Goal: Use online tool/utility: Utilize a website feature to perform a specific function

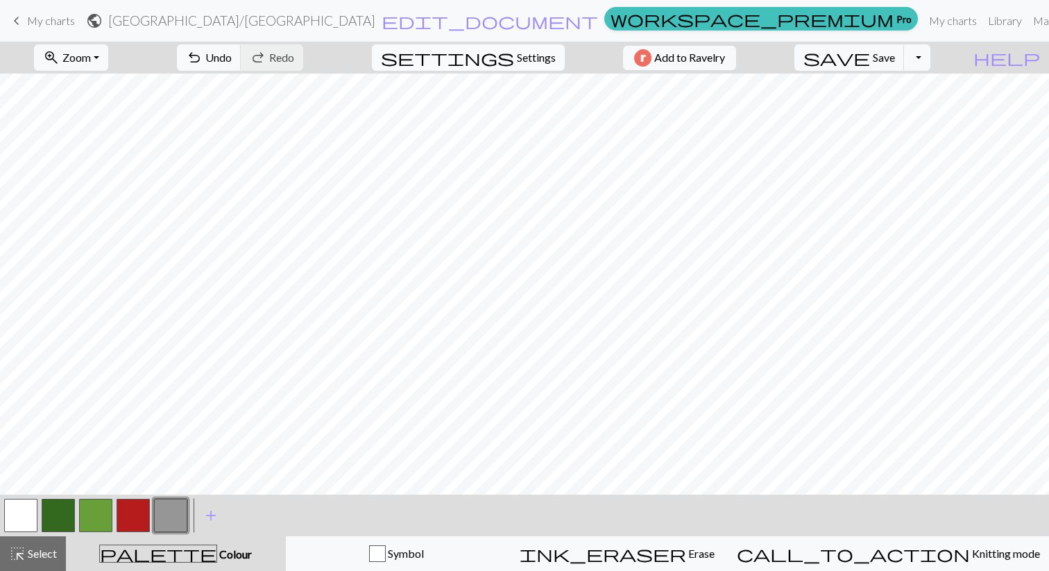
click at [530, 55] on span "Settings" at bounding box center [536, 57] width 39 height 17
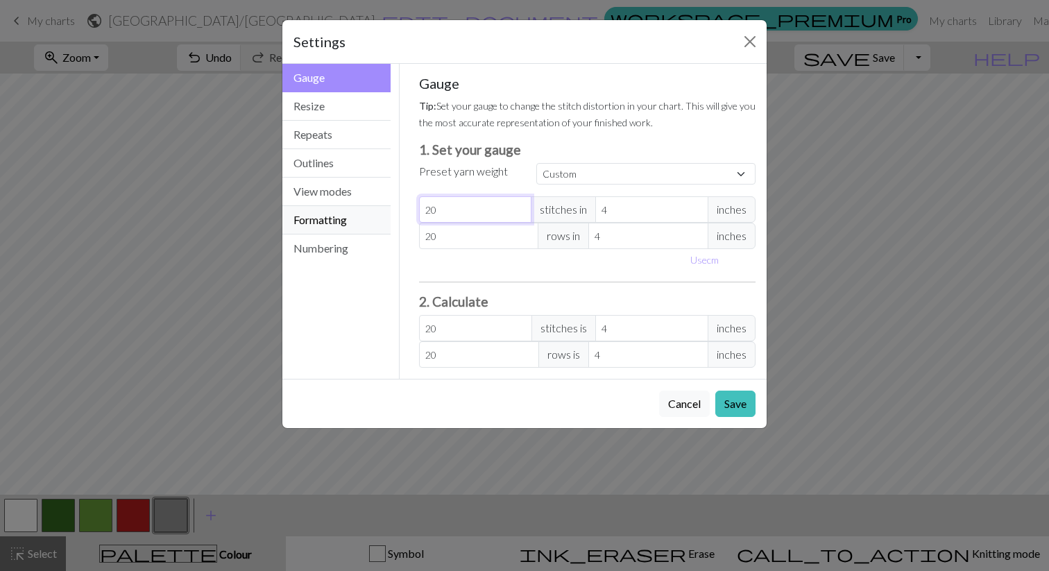
drag, startPoint x: 462, startPoint y: 209, endPoint x: 385, endPoint y: 212, distance: 77.8
click at [385, 212] on div "Gauge Gauge Resize Repeats Outlines View modes Formatting Numbering Gauge Resiz…" at bounding box center [524, 221] width 501 height 315
type input "4"
type input "40"
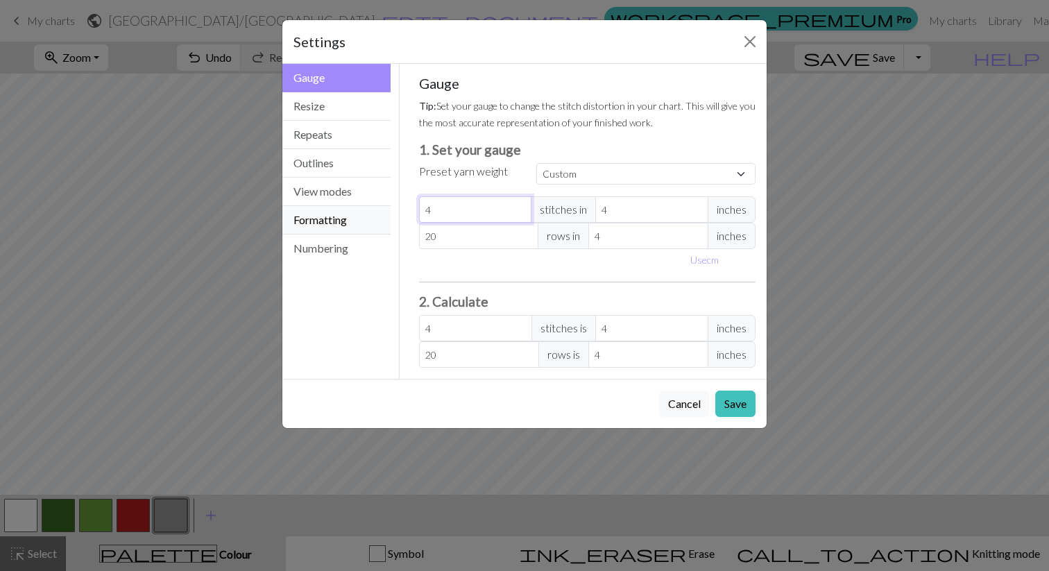
type input "40"
click at [745, 211] on span "inches" at bounding box center [732, 209] width 48 height 26
click at [643, 166] on select "Custom Square Lace Light Fingering Fingering Sport Double knit Worsted Aran Bul…" at bounding box center [646, 174] width 219 height 22
click at [698, 255] on button "Use cm" at bounding box center [704, 260] width 41 height 22
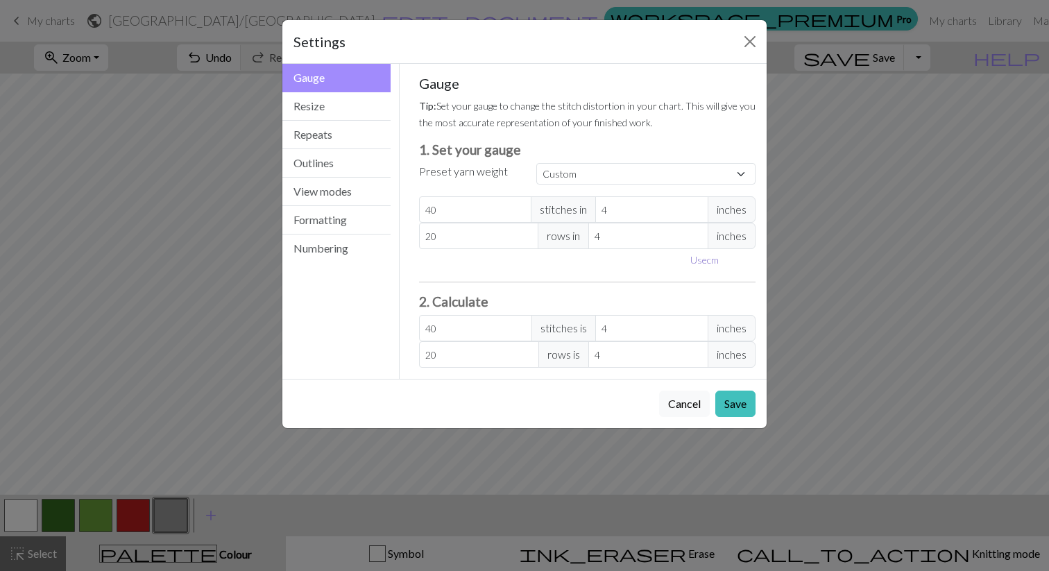
type input "10.16"
drag, startPoint x: 670, startPoint y: 210, endPoint x: 542, endPoint y: 199, distance: 128.8
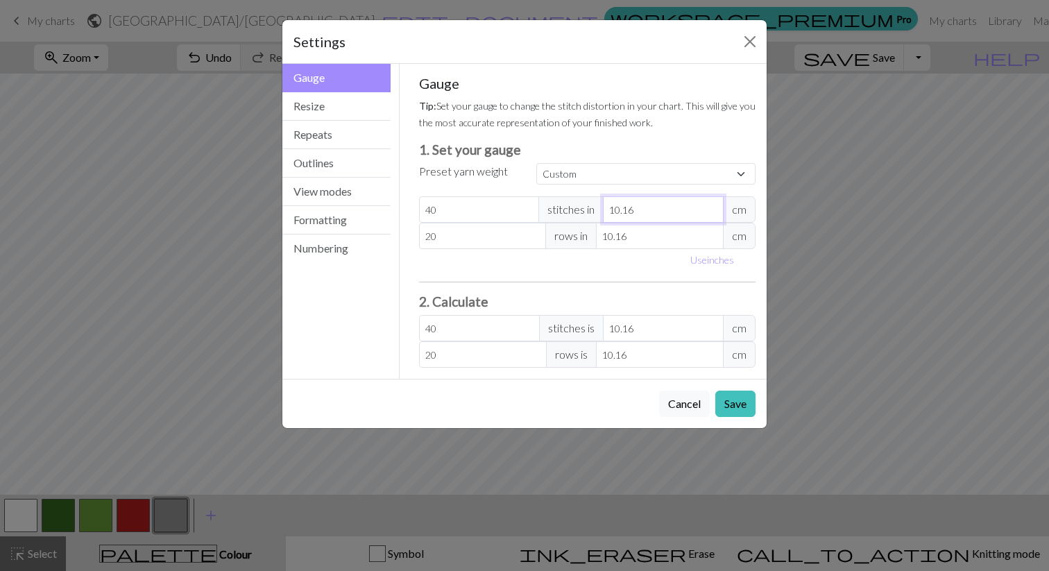
click at [542, 199] on div "40 stitches in 10.16 cm" at bounding box center [587, 209] width 337 height 26
type input "2"
type input "203.2"
type input "26"
type input "15.63"
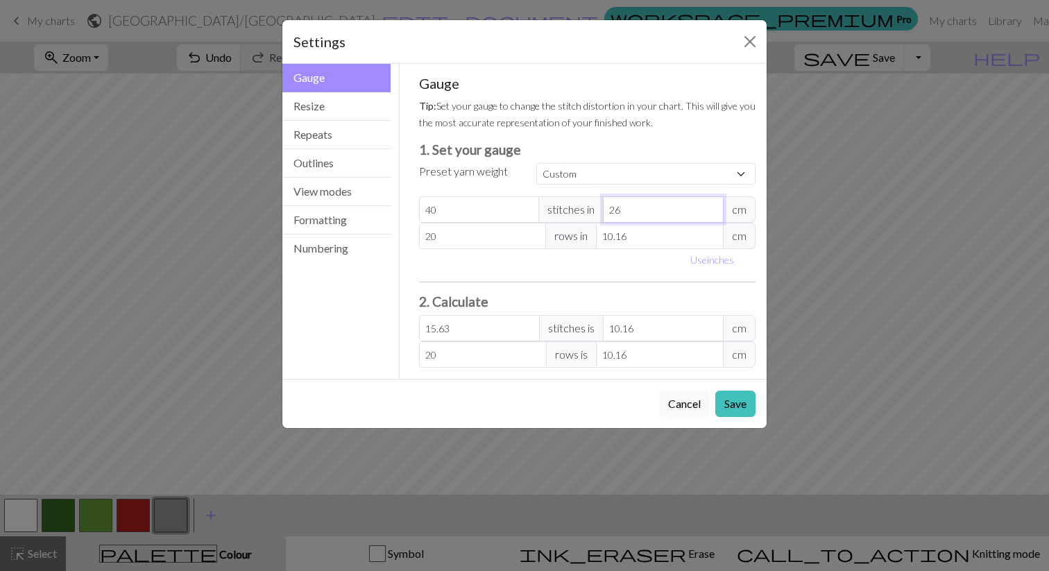
type input "26"
click at [515, 244] on input "20" at bounding box center [483, 236] width 128 height 26
drag, startPoint x: 515, startPoint y: 244, endPoint x: 396, endPoint y: 230, distance: 120.2
click at [396, 230] on div "Gauge Gauge Resize Repeats Outlines View modes Formatting Numbering Gauge Resiz…" at bounding box center [524, 221] width 501 height 315
type input "1"
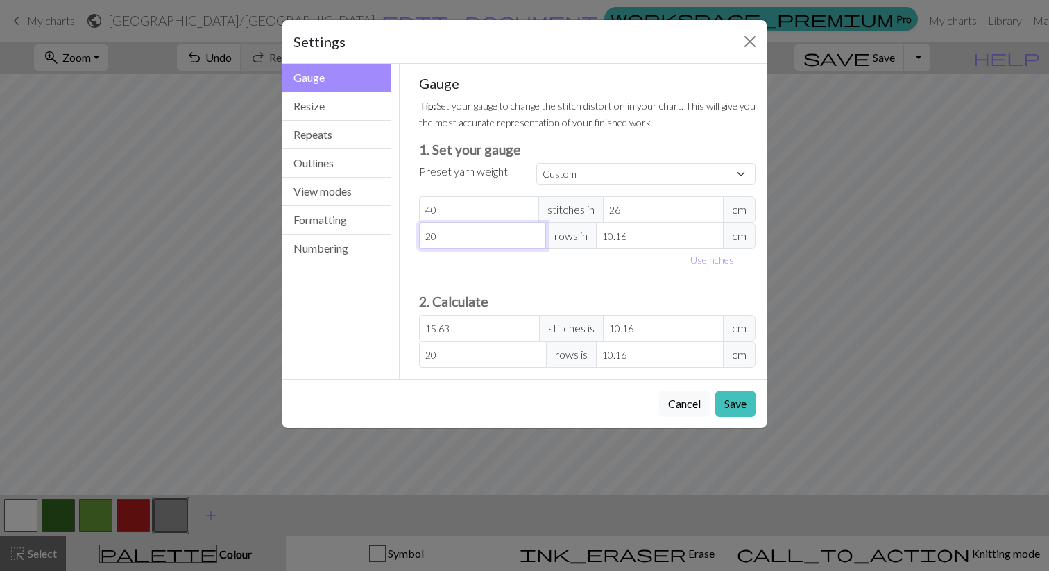
type input "1"
type input "10"
drag, startPoint x: 653, startPoint y: 238, endPoint x: 534, endPoint y: 235, distance: 118.7
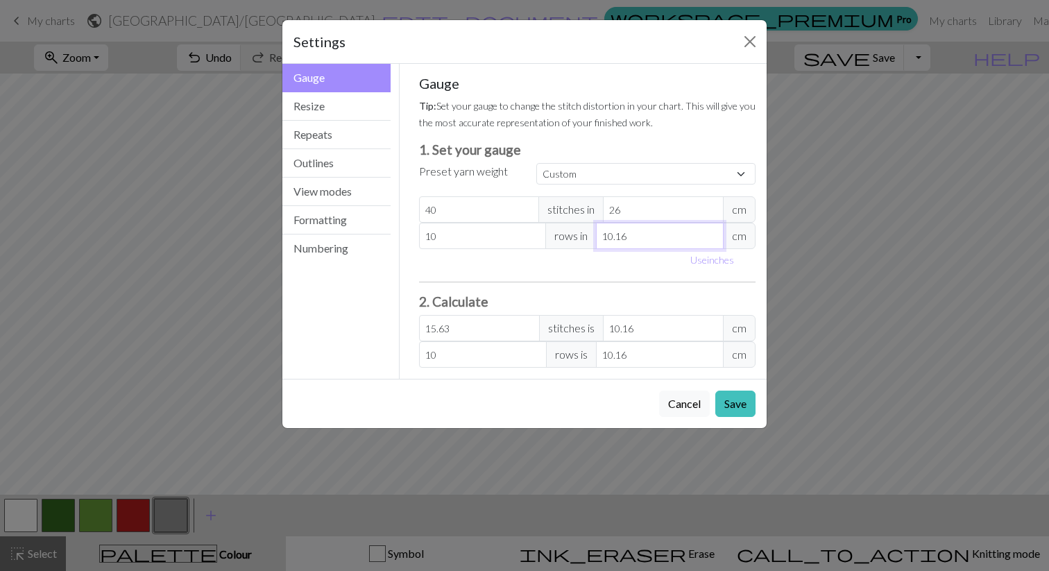
click at [534, 235] on div "10 rows in 10.16 cm" at bounding box center [587, 236] width 337 height 26
type input "3"
type input "33.87"
type input "3"
click at [567, 262] on div "Use inches" at bounding box center [588, 260] width 354 height 22
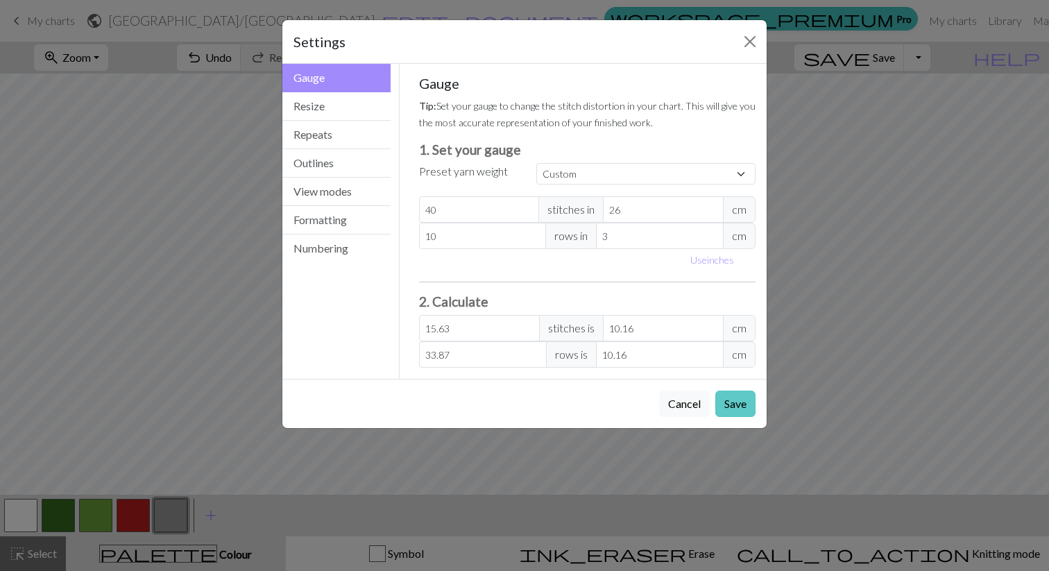
click at [739, 405] on button "Save" at bounding box center [736, 404] width 40 height 26
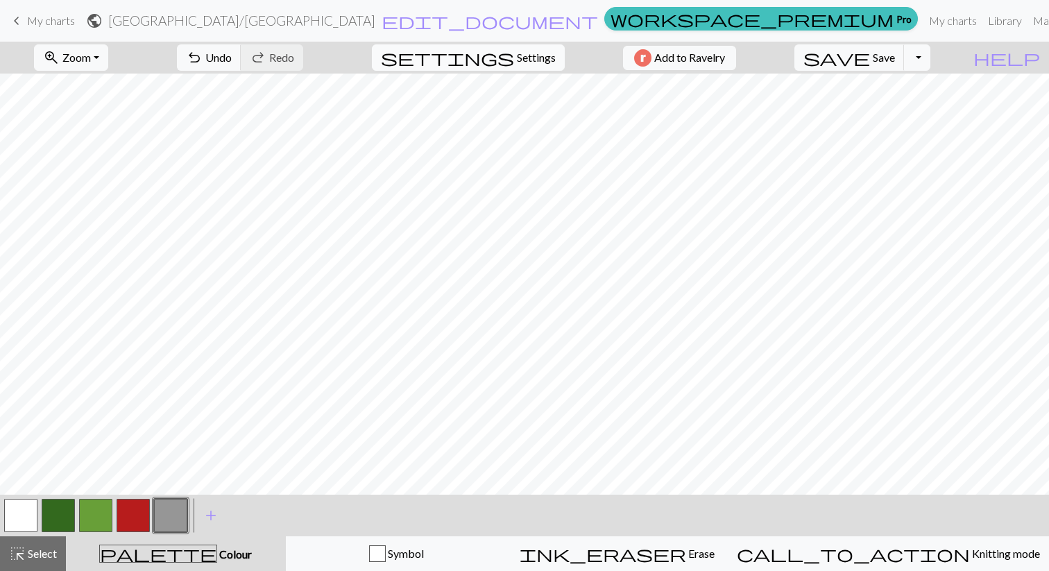
click at [497, 57] on span "settings" at bounding box center [447, 57] width 133 height 19
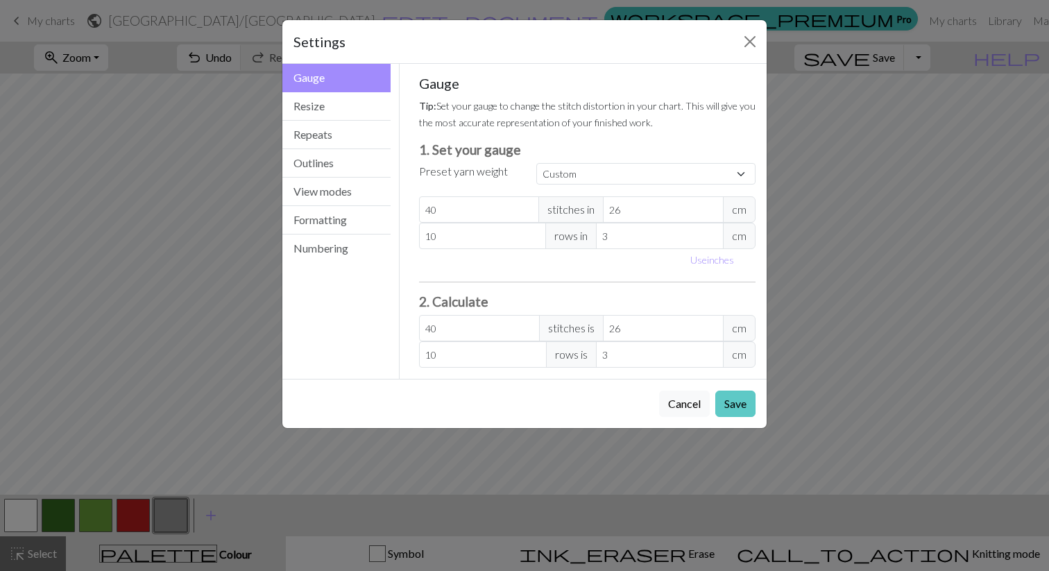
click at [729, 403] on button "Save" at bounding box center [736, 404] width 40 height 26
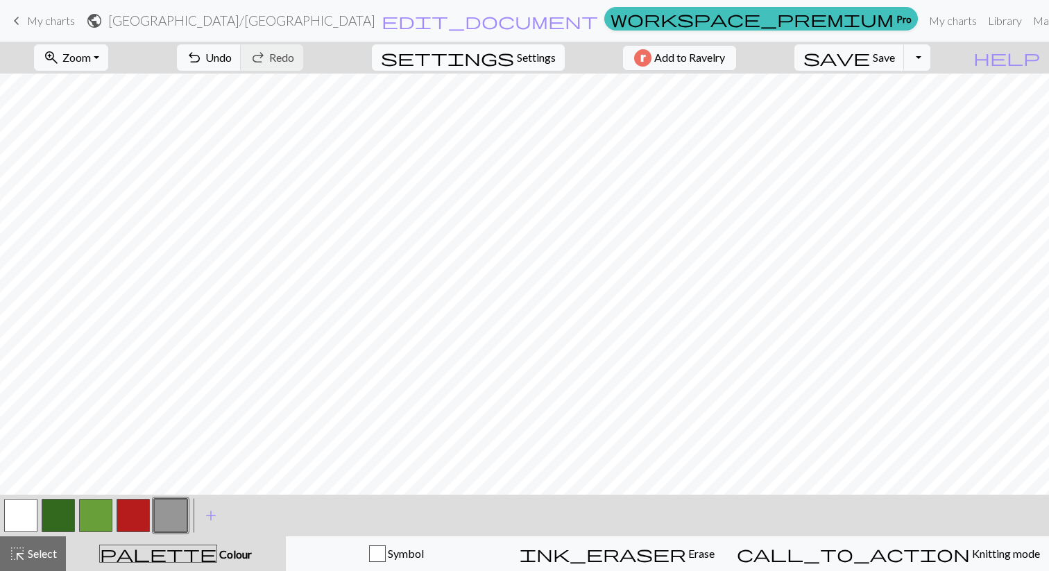
click at [517, 56] on span "Settings" at bounding box center [536, 57] width 39 height 17
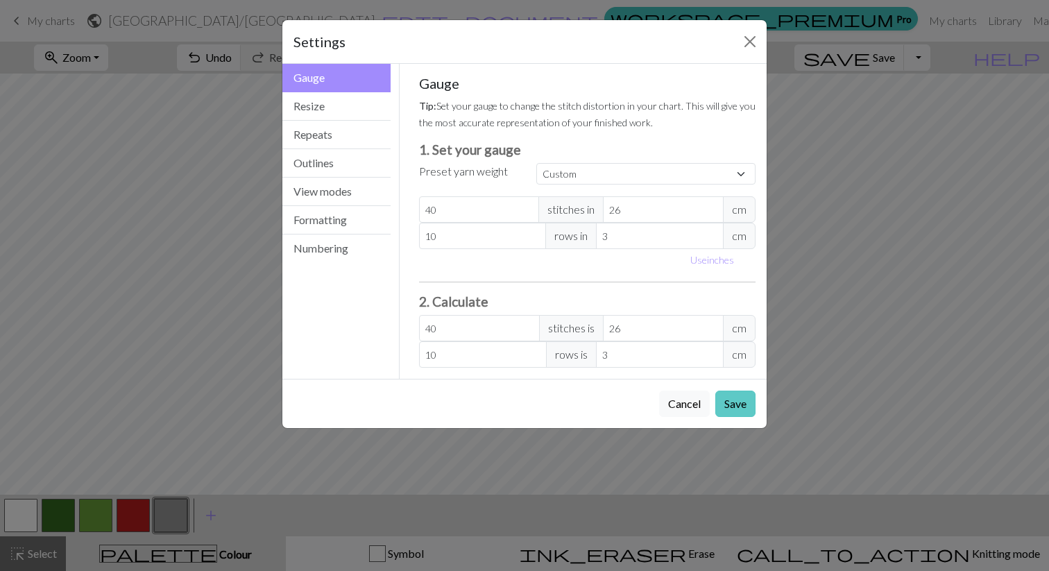
click at [743, 405] on button "Save" at bounding box center [736, 404] width 40 height 26
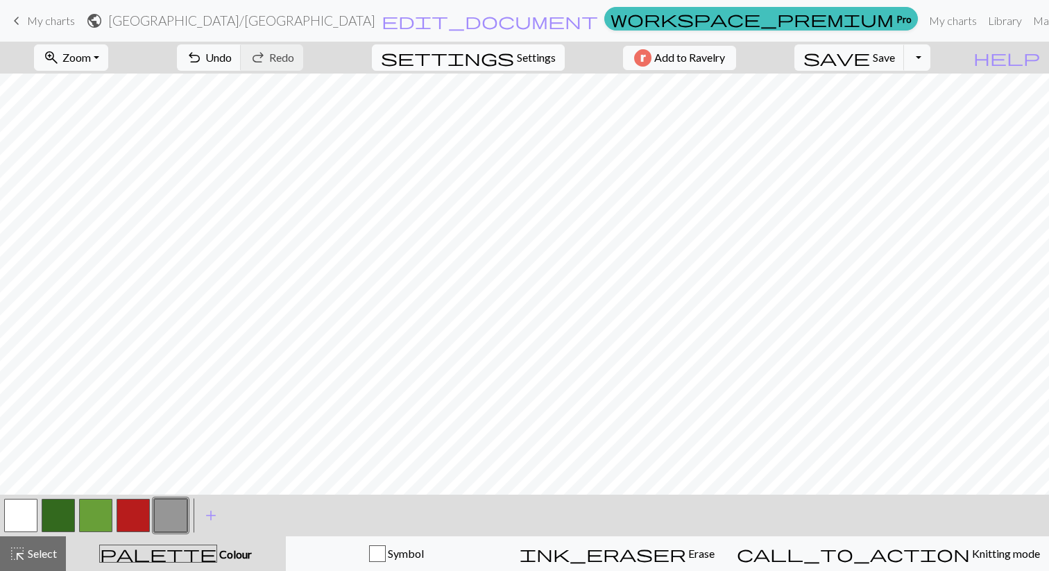
click at [517, 57] on span "Settings" at bounding box center [536, 57] width 39 height 17
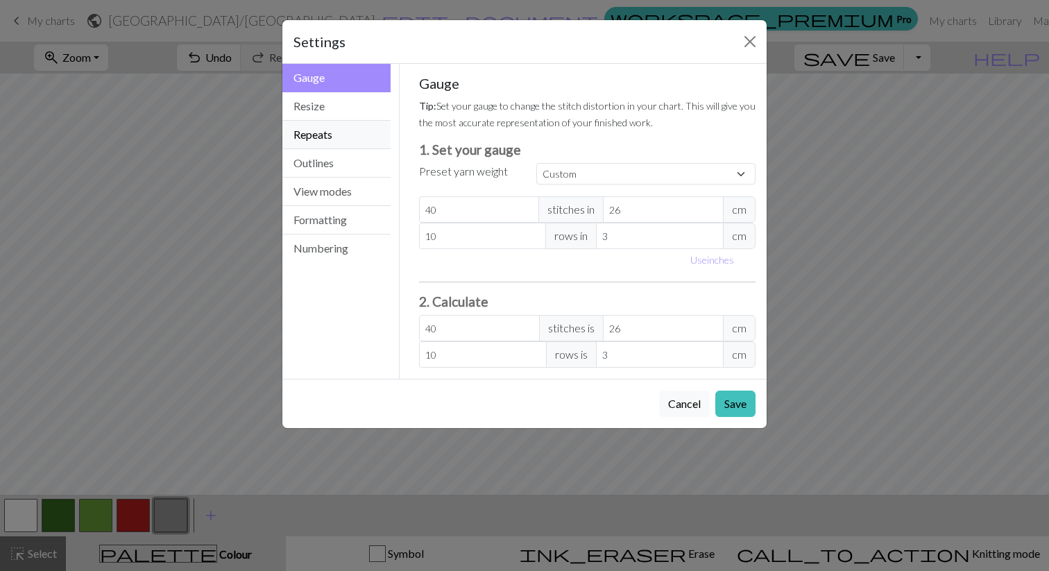
click at [329, 140] on button "Repeats" at bounding box center [336, 135] width 108 height 28
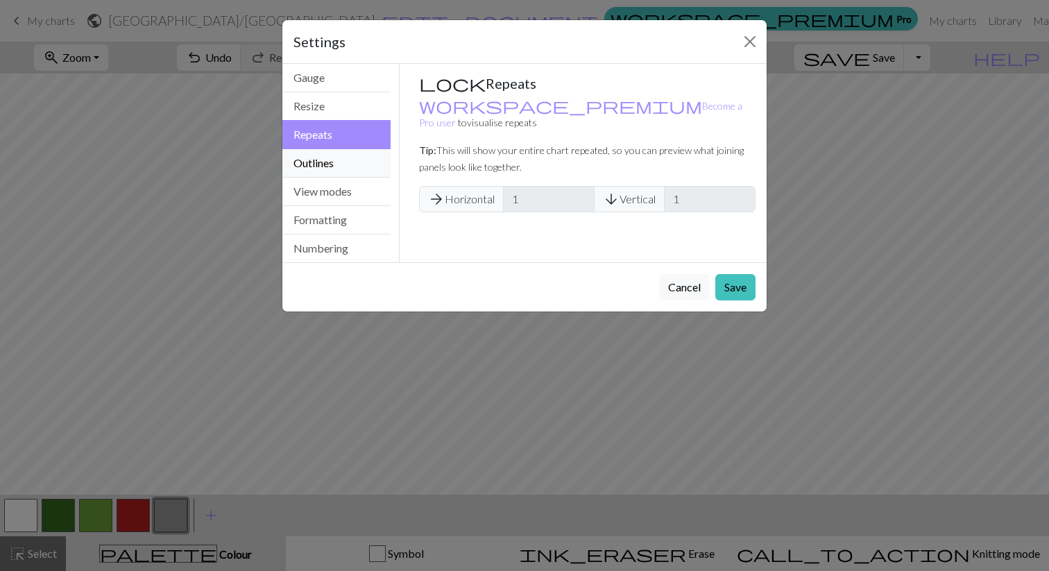
click at [334, 156] on button "Outlines" at bounding box center [336, 163] width 108 height 28
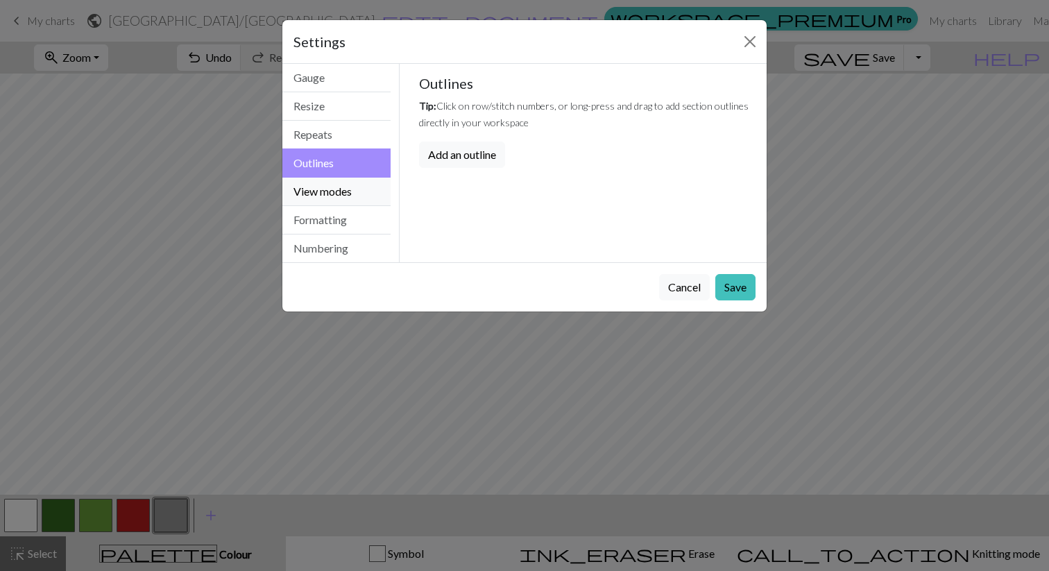
click at [339, 187] on button "View modes" at bounding box center [336, 192] width 108 height 28
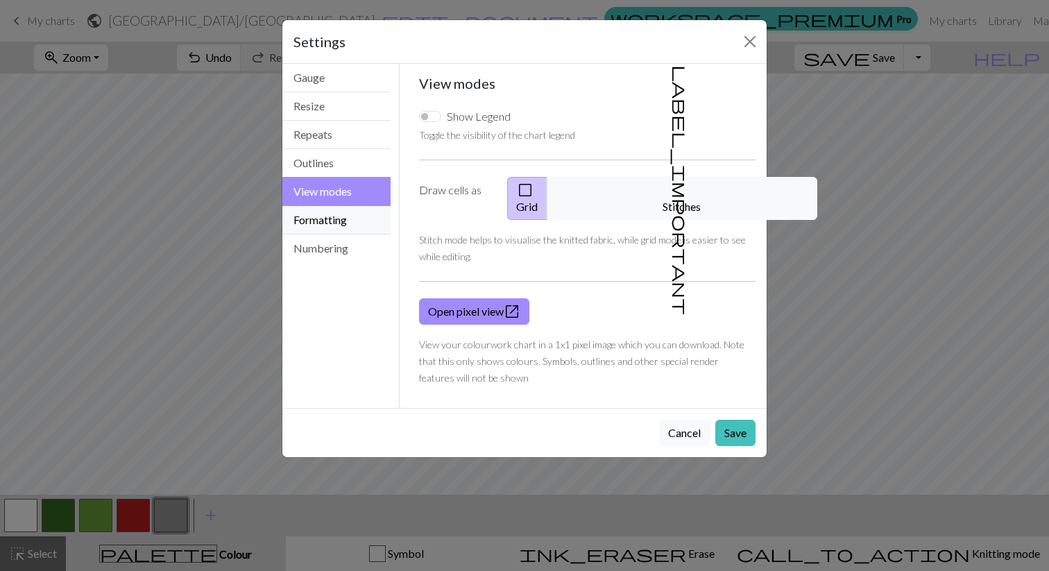
click at [343, 217] on button "Formatting" at bounding box center [336, 220] width 108 height 28
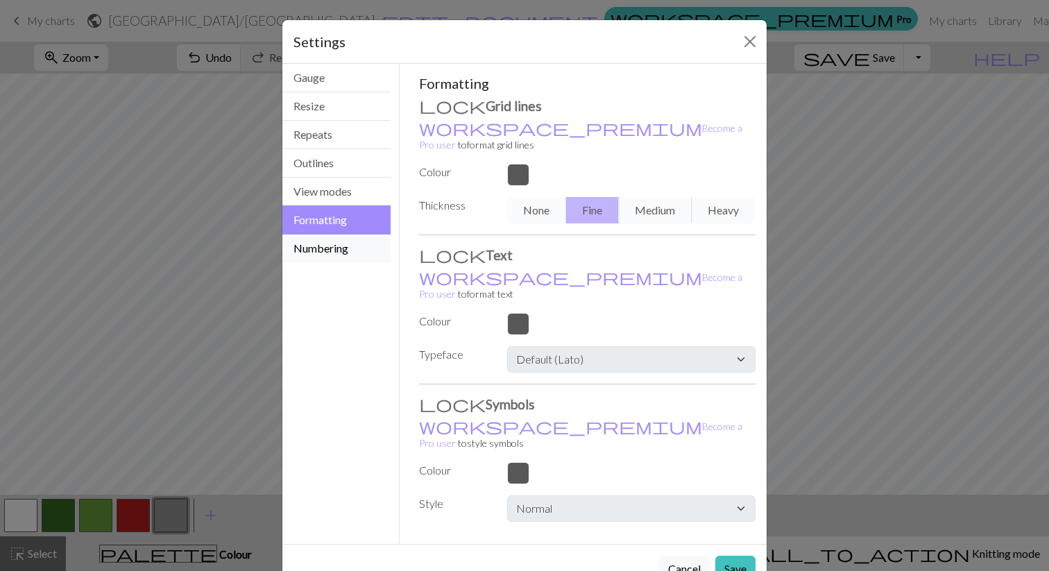
click at [335, 246] on button "Numbering" at bounding box center [336, 249] width 108 height 28
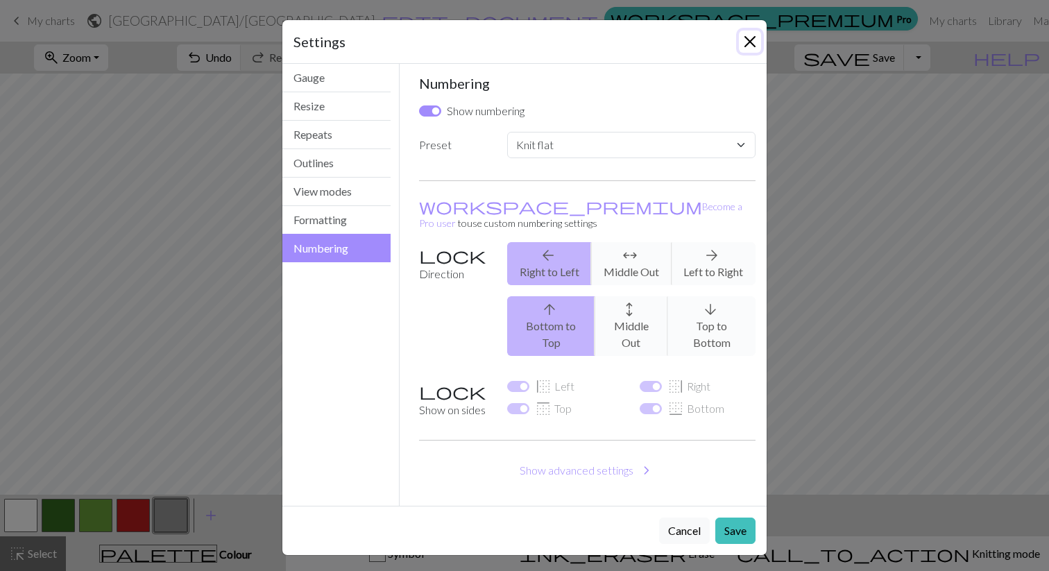
click at [749, 40] on button "Close" at bounding box center [750, 42] width 22 height 22
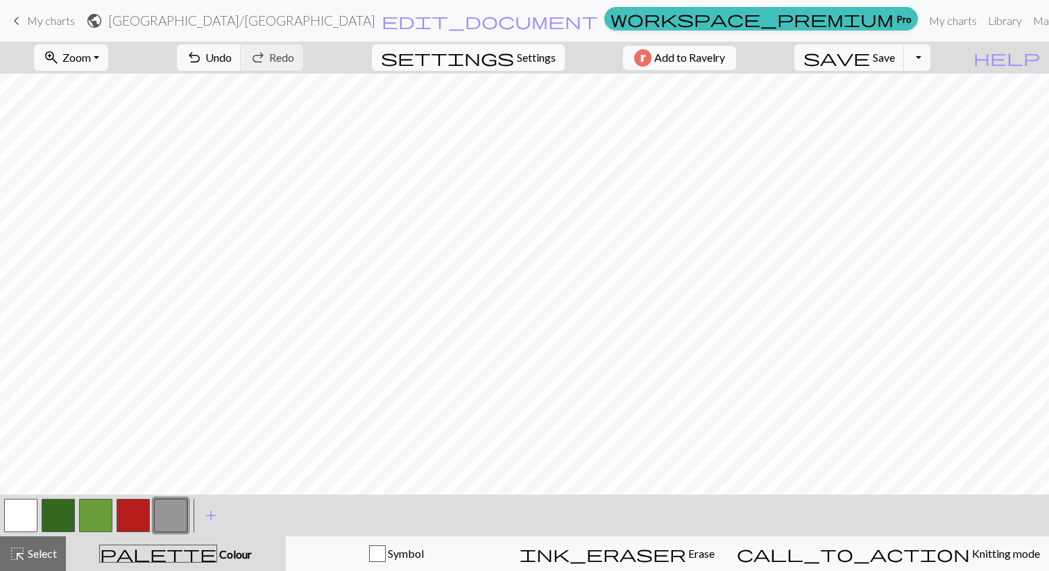
click at [498, 60] on span "settings" at bounding box center [447, 57] width 133 height 19
select select "flat"
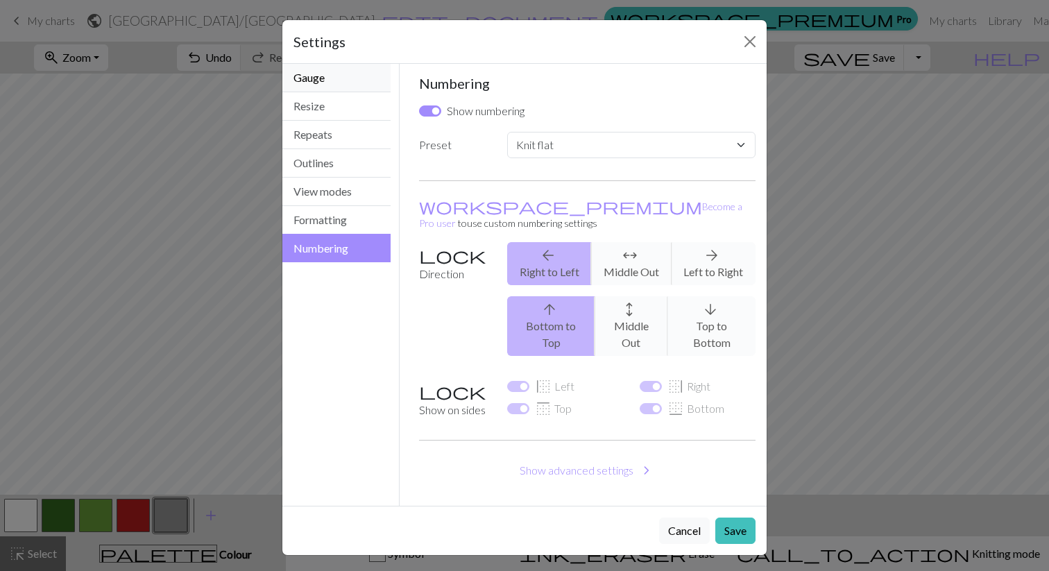
click at [317, 68] on button "Gauge" at bounding box center [336, 78] width 108 height 28
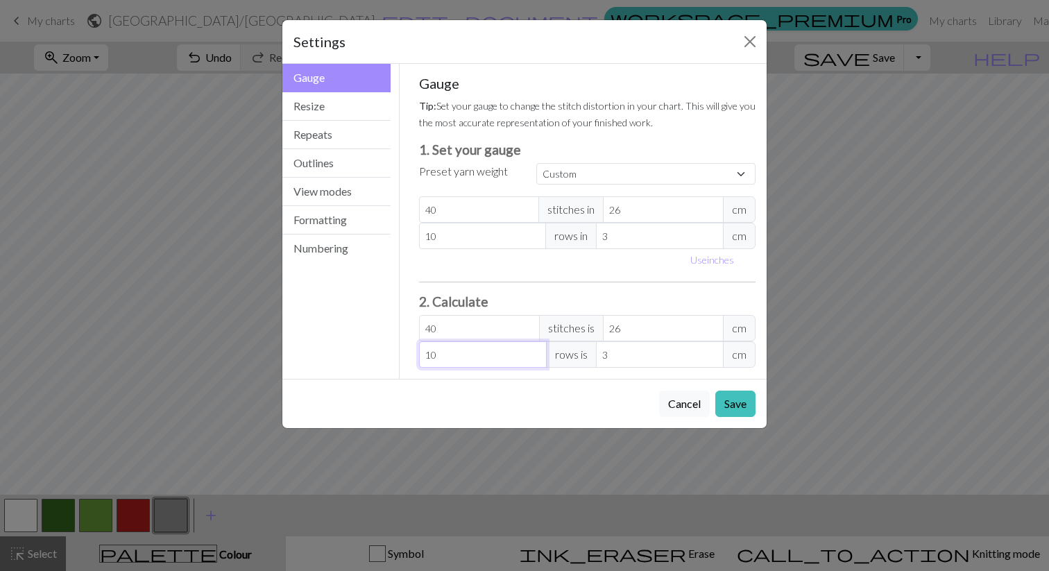
click at [485, 352] on input "10" at bounding box center [483, 354] width 128 height 26
click at [732, 400] on button "Save" at bounding box center [736, 404] width 40 height 26
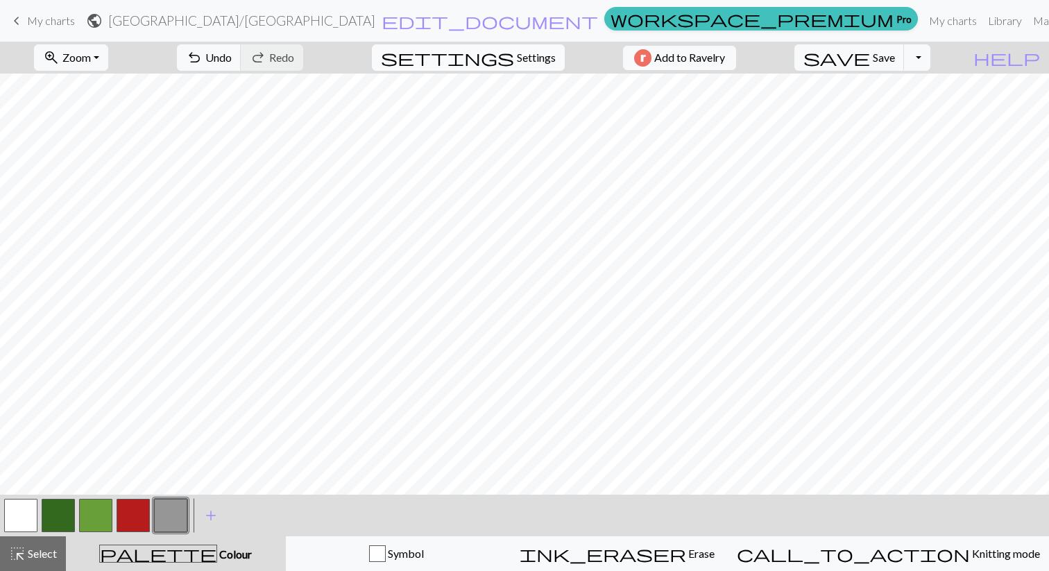
click at [517, 56] on span "Settings" at bounding box center [536, 57] width 39 height 17
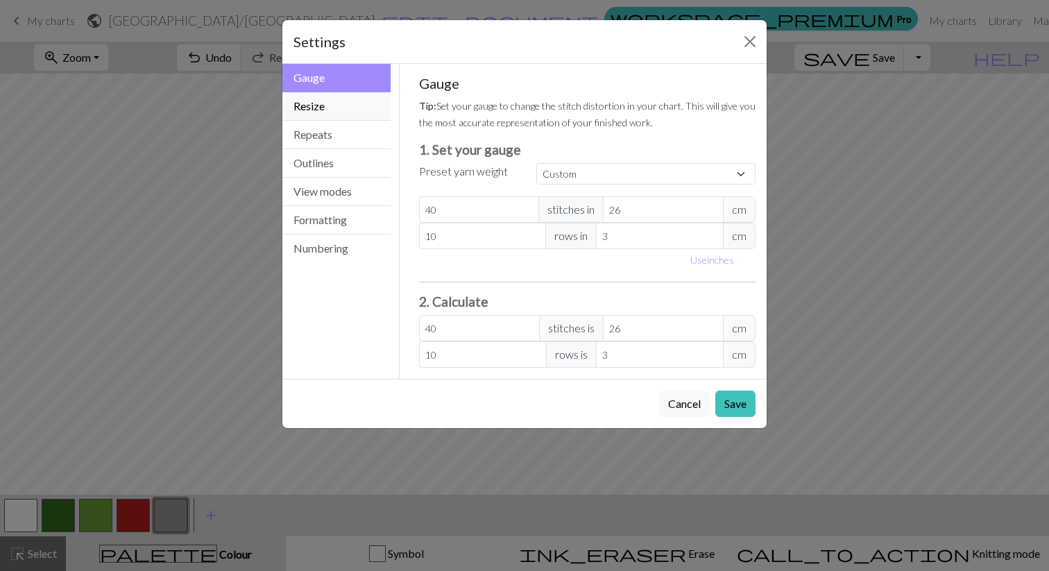
click at [332, 102] on button "Resize" at bounding box center [336, 106] width 108 height 28
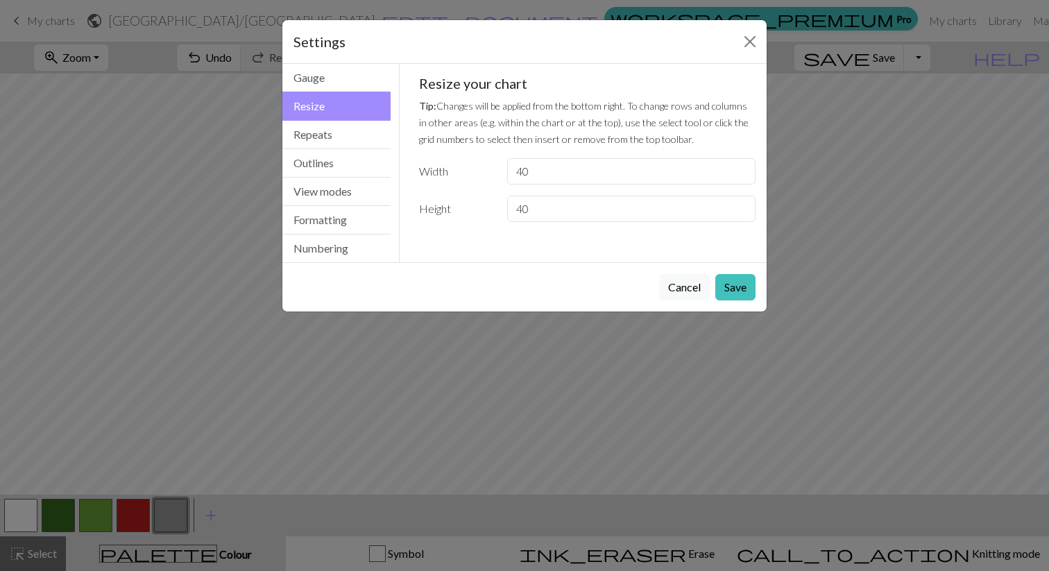
click at [331, 112] on button "Resize" at bounding box center [336, 106] width 108 height 29
drag, startPoint x: 550, startPoint y: 210, endPoint x: 507, endPoint y: 208, distance: 43.1
click at [507, 208] on input "40" at bounding box center [631, 209] width 248 height 26
type input "80"
click at [727, 287] on button "Save" at bounding box center [736, 287] width 40 height 26
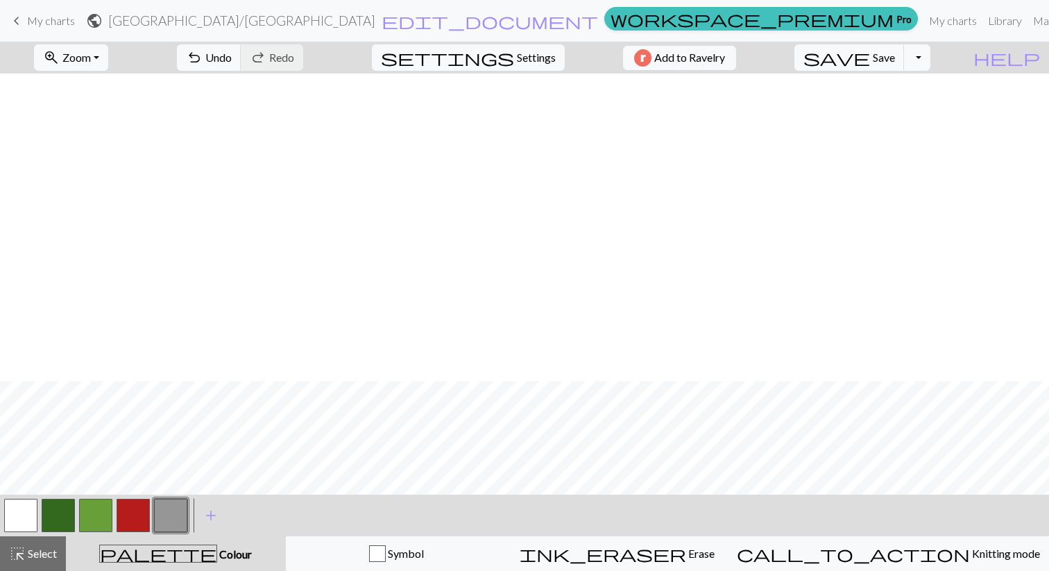
scroll to position [307, 0]
click at [505, 56] on span "settings" at bounding box center [447, 57] width 133 height 19
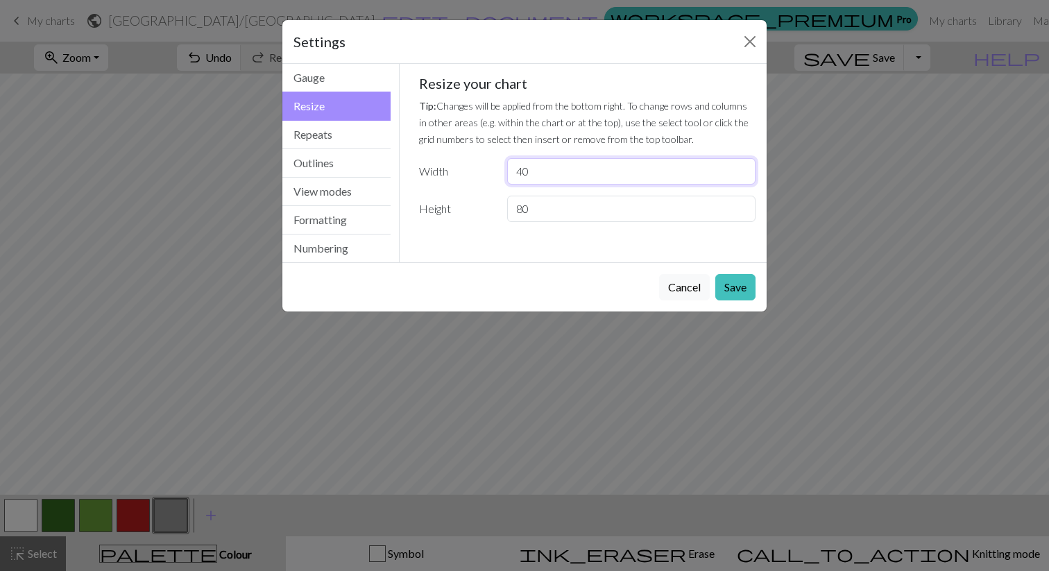
drag, startPoint x: 543, startPoint y: 174, endPoint x: 469, endPoint y: 171, distance: 75.0
click at [469, 171] on div "Width 40" at bounding box center [588, 171] width 354 height 26
type input "48"
click at [732, 285] on button "Save" at bounding box center [736, 287] width 40 height 26
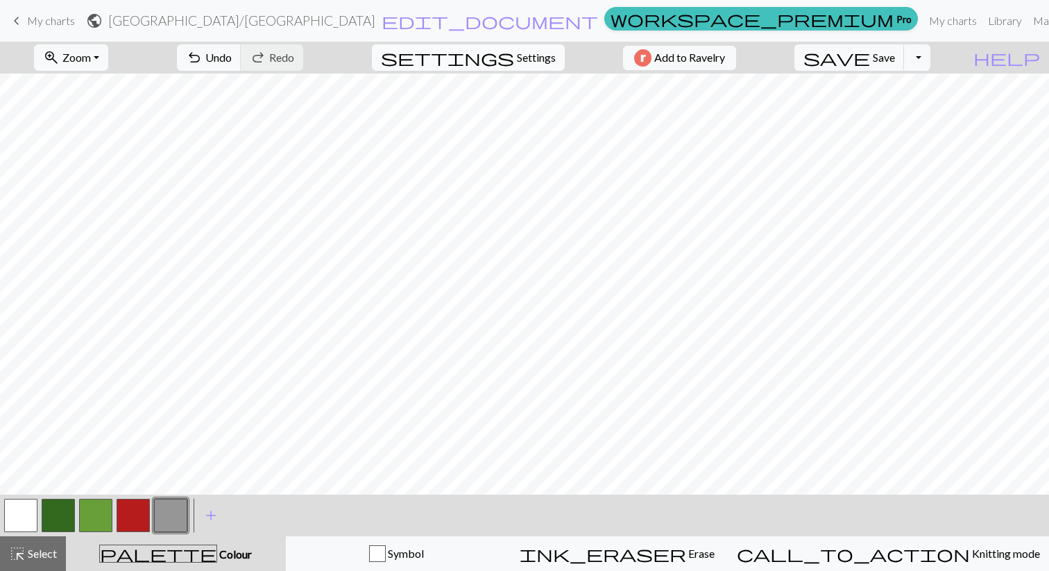
click at [525, 67] on button "settings Settings" at bounding box center [468, 57] width 193 height 26
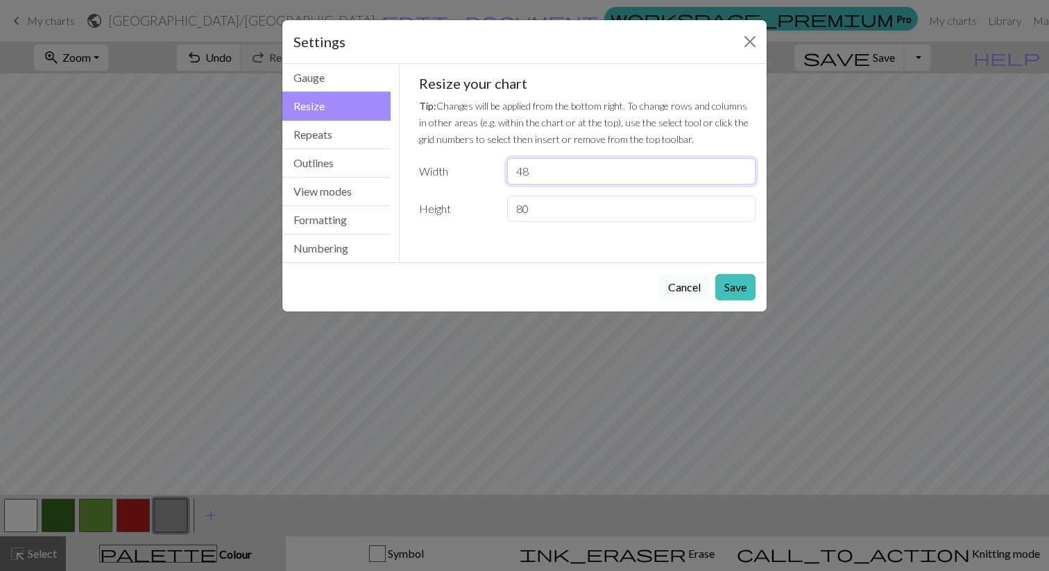
drag, startPoint x: 544, startPoint y: 177, endPoint x: 420, endPoint y: 162, distance: 125.1
click at [420, 162] on div "Width 48" at bounding box center [588, 171] width 354 height 26
type input "30"
click at [738, 286] on button "Save" at bounding box center [736, 287] width 40 height 26
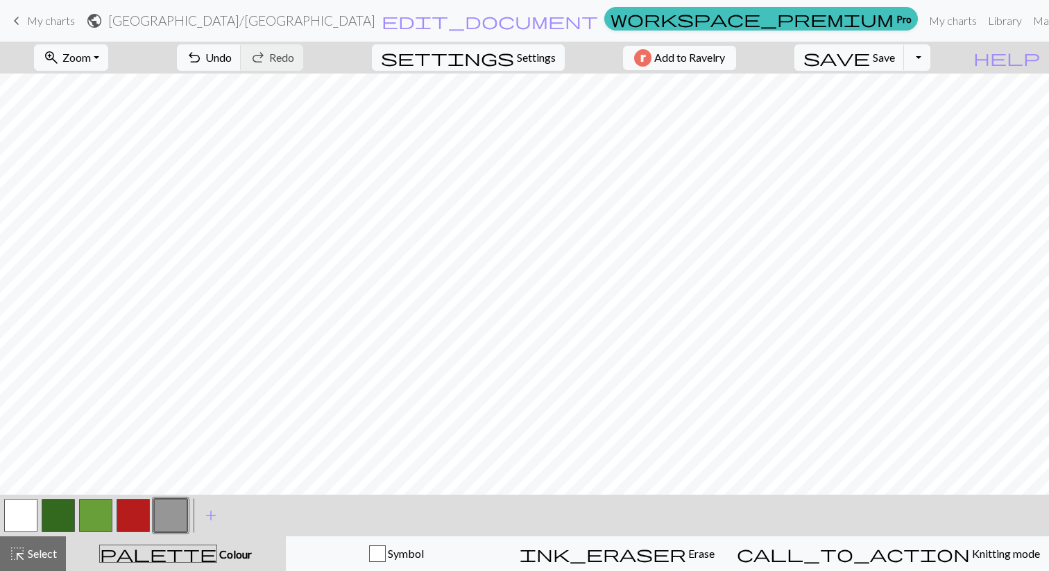
click at [64, 512] on button "button" at bounding box center [58, 515] width 33 height 33
click at [537, 60] on span "Settings" at bounding box center [536, 57] width 39 height 17
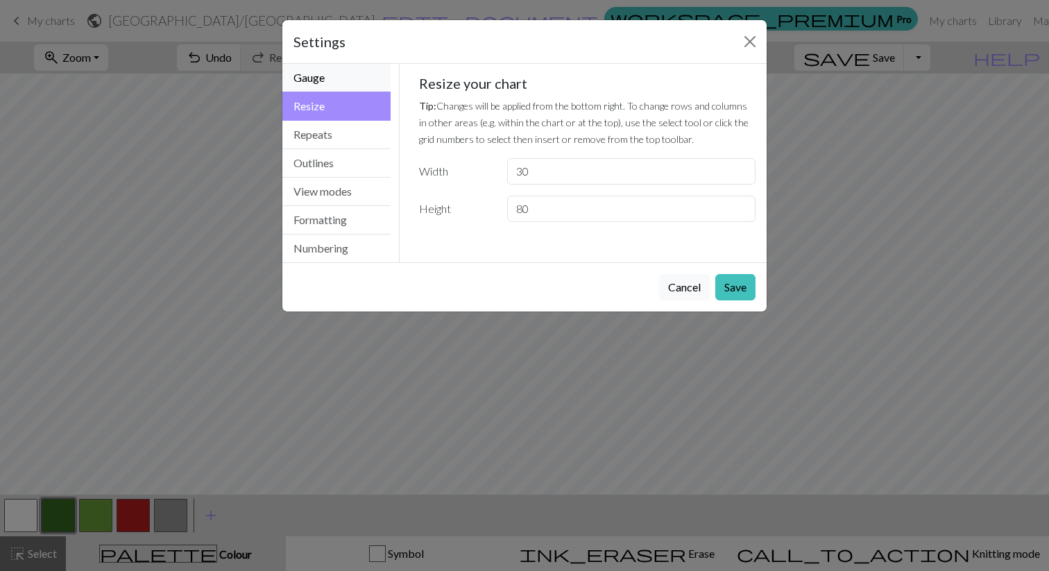
click at [317, 87] on button "Gauge" at bounding box center [336, 78] width 108 height 28
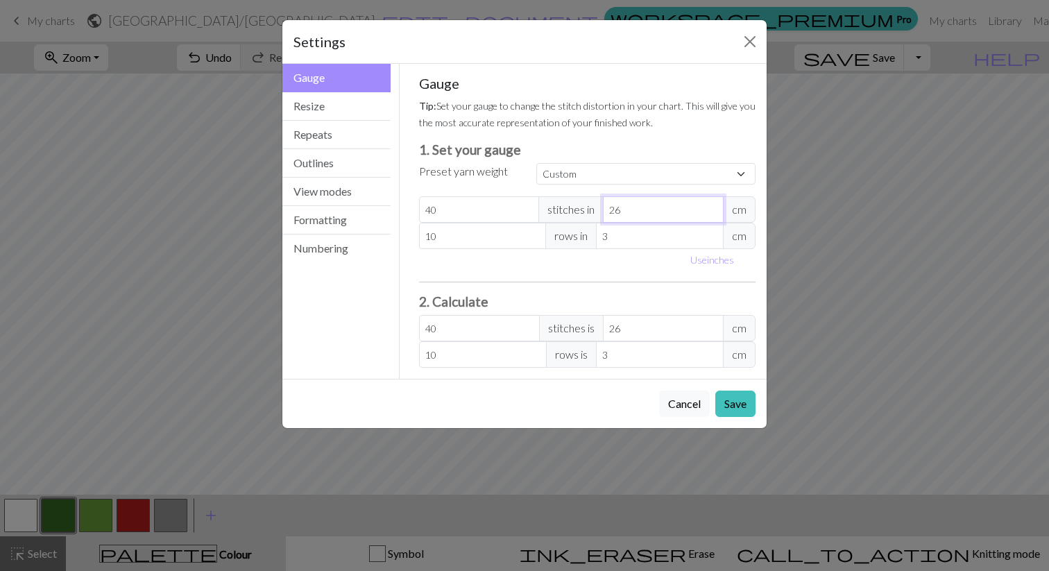
drag, startPoint x: 655, startPoint y: 214, endPoint x: 593, endPoint y: 214, distance: 61.8
click at [593, 214] on div "40 stitches in 26 cm" at bounding box center [587, 209] width 337 height 26
type input "3"
type input "346.67"
type input "30"
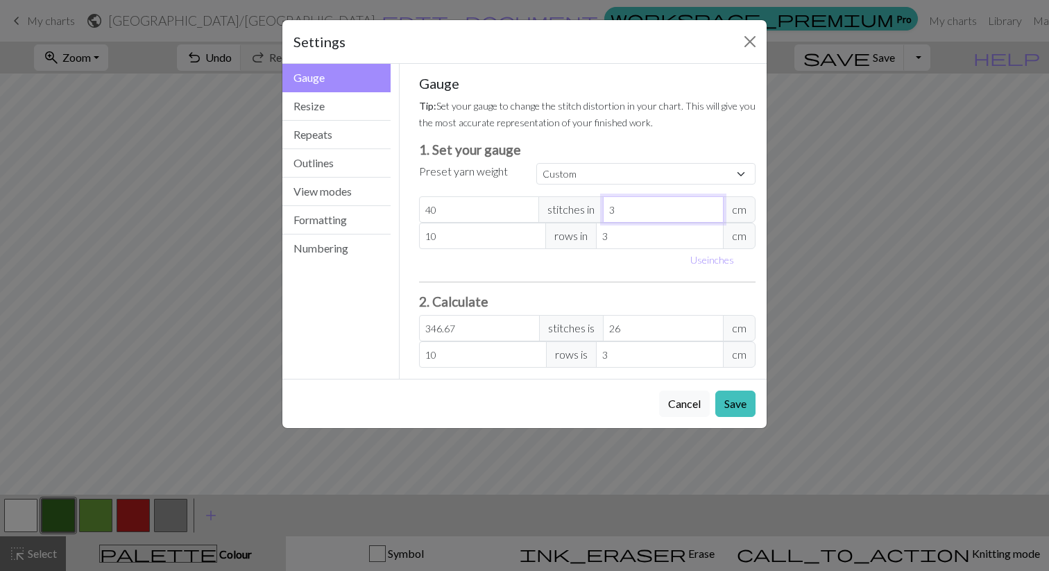
type input "34.67"
type input "30"
click at [730, 397] on button "Save" at bounding box center [736, 404] width 40 height 26
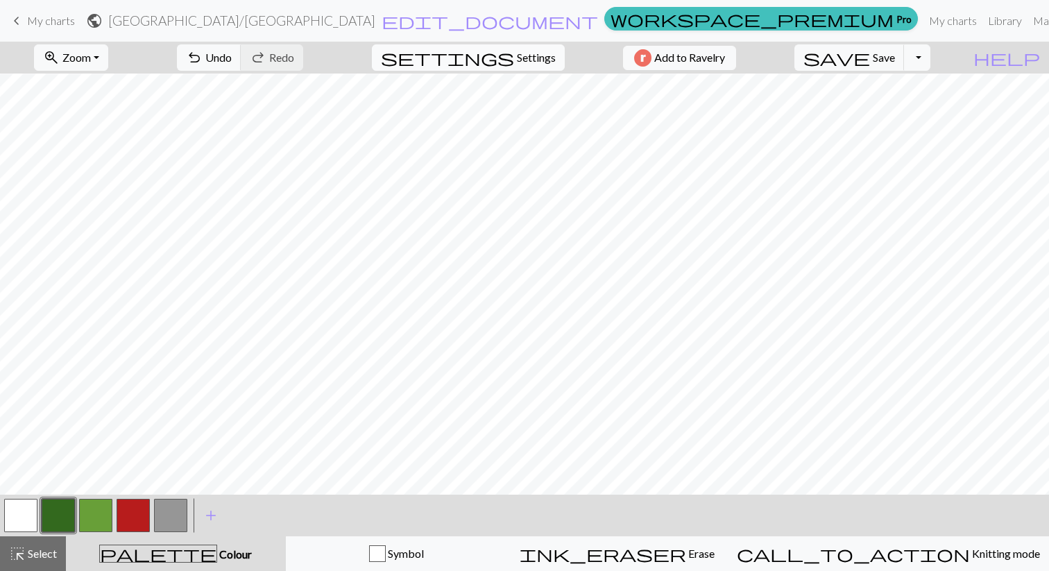
click at [518, 62] on span "Settings" at bounding box center [536, 57] width 39 height 17
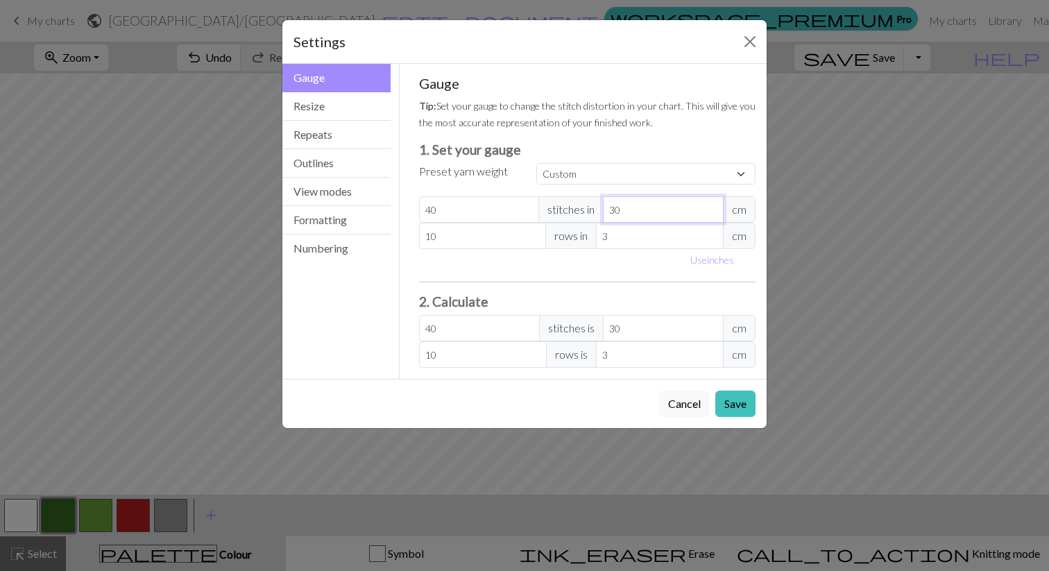
drag, startPoint x: 641, startPoint y: 211, endPoint x: 523, endPoint y: 208, distance: 118.7
click at [523, 208] on div "40 stitches in 30 cm" at bounding box center [587, 209] width 337 height 26
type input "2"
type input "600"
type input "26"
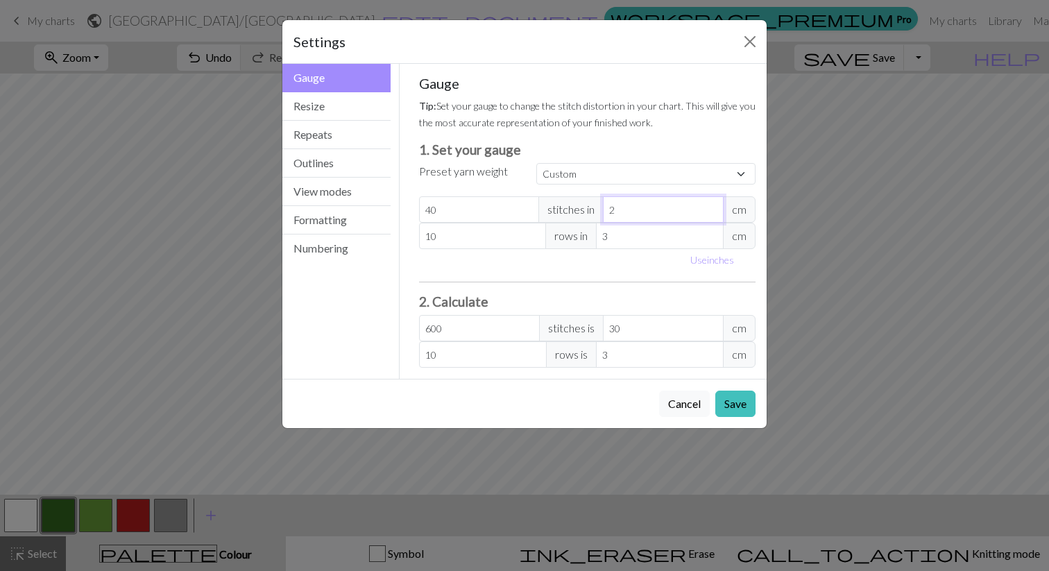
type input "46.15"
type input "26"
click at [726, 398] on button "Save" at bounding box center [736, 404] width 40 height 26
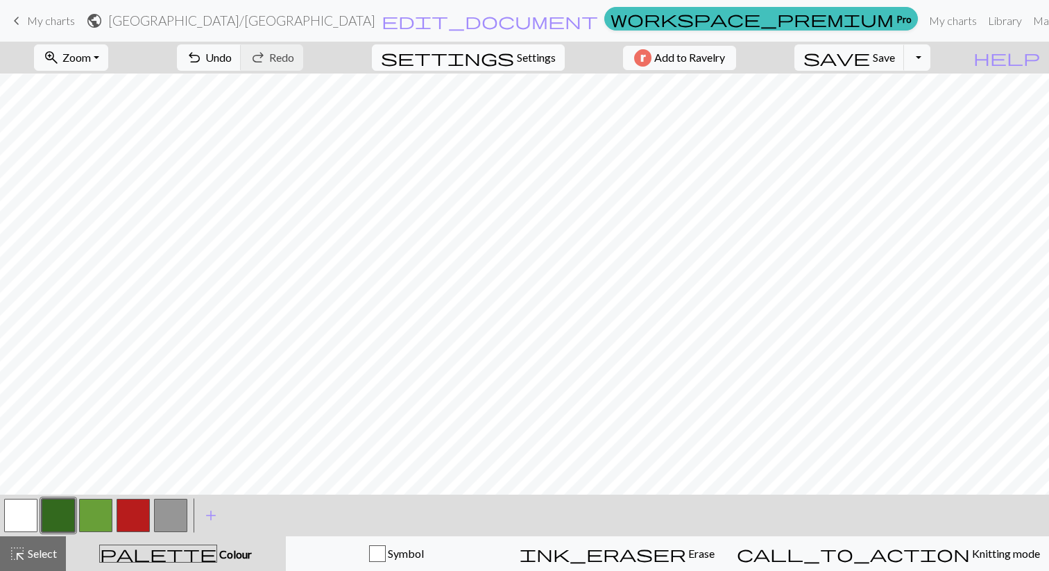
click at [505, 50] on button "settings Settings" at bounding box center [468, 57] width 193 height 26
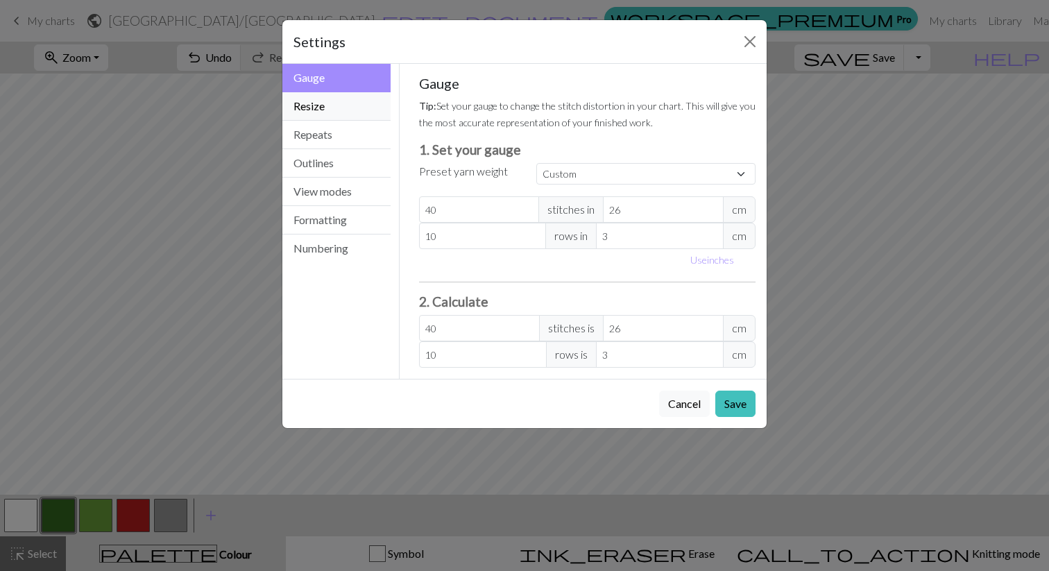
click at [330, 107] on button "Resize" at bounding box center [336, 106] width 108 height 28
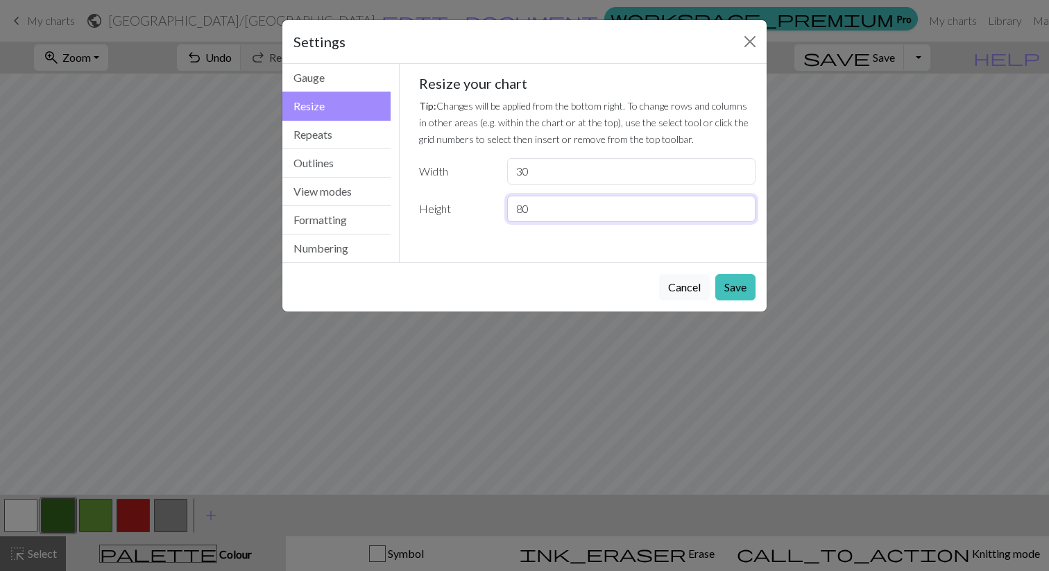
drag, startPoint x: 532, startPoint y: 210, endPoint x: 446, endPoint y: 210, distance: 85.4
click at [446, 210] on div "Height 80" at bounding box center [588, 209] width 354 height 26
type input "90"
click at [747, 285] on button "Save" at bounding box center [736, 287] width 40 height 26
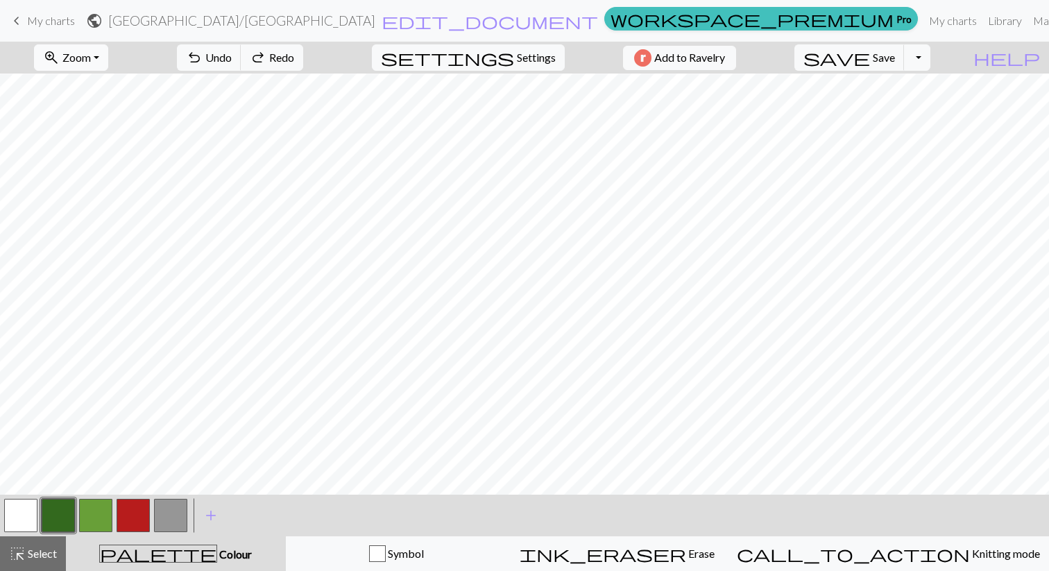
click at [91, 51] on span "Zoom" at bounding box center [76, 57] width 28 height 13
click at [90, 90] on button "Fit all" at bounding box center [90, 88] width 110 height 22
click at [91, 60] on span "Zoom" at bounding box center [76, 57] width 28 height 13
click at [96, 135] on button "Fit height" at bounding box center [90, 132] width 110 height 22
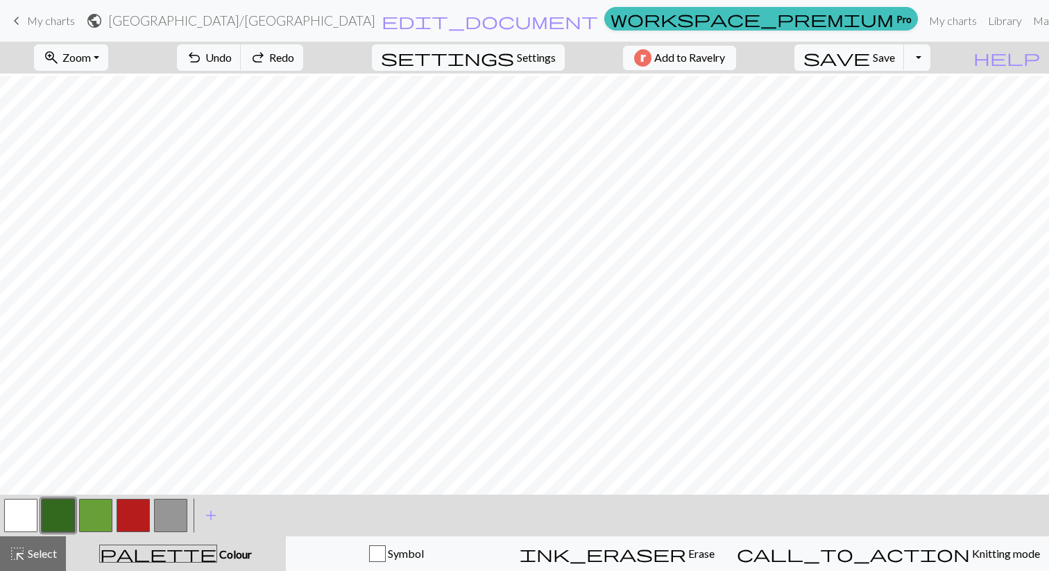
scroll to position [252, 0]
click at [498, 53] on span "settings" at bounding box center [447, 57] width 133 height 19
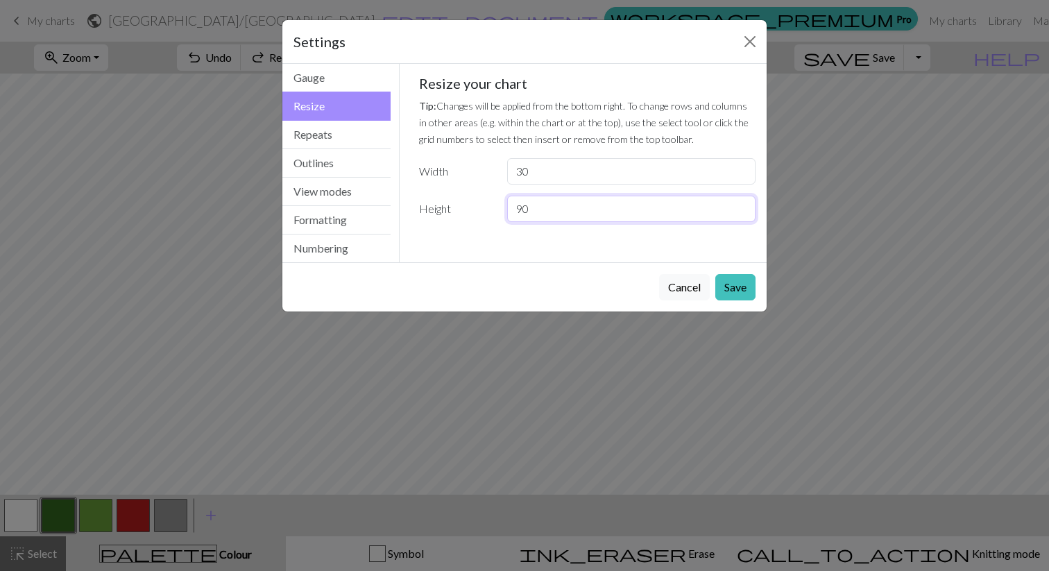
drag, startPoint x: 568, startPoint y: 209, endPoint x: 453, endPoint y: 209, distance: 115.2
click at [453, 209] on div "Height 90" at bounding box center [588, 209] width 354 height 26
type input "60"
click at [729, 282] on button "Save" at bounding box center [736, 287] width 40 height 26
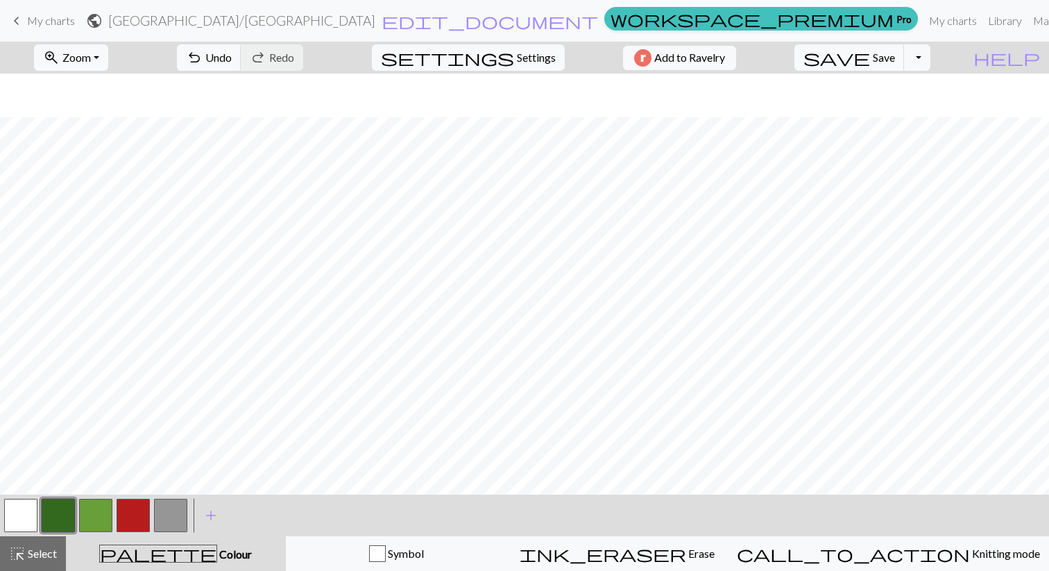
scroll to position [44, 0]
click at [63, 515] on button "button" at bounding box center [58, 515] width 33 height 33
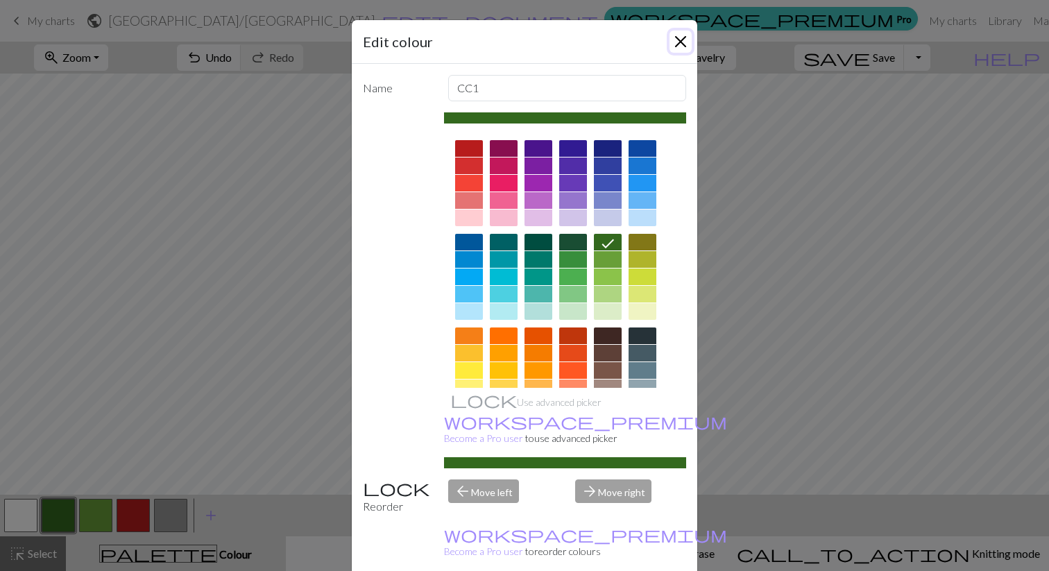
click at [682, 39] on button "Close" at bounding box center [681, 42] width 22 height 22
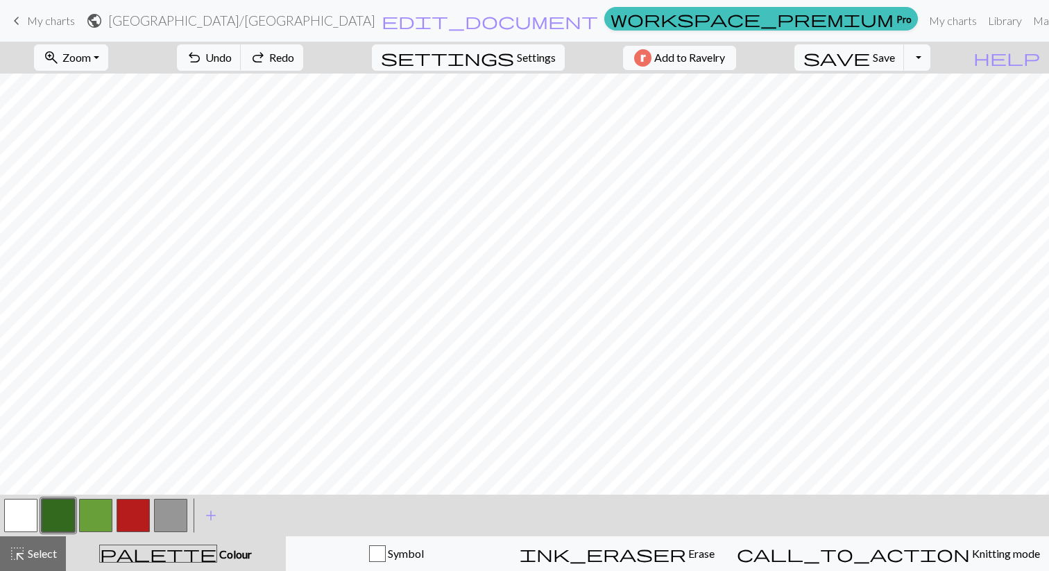
click at [93, 514] on button "button" at bounding box center [95, 515] width 33 height 33
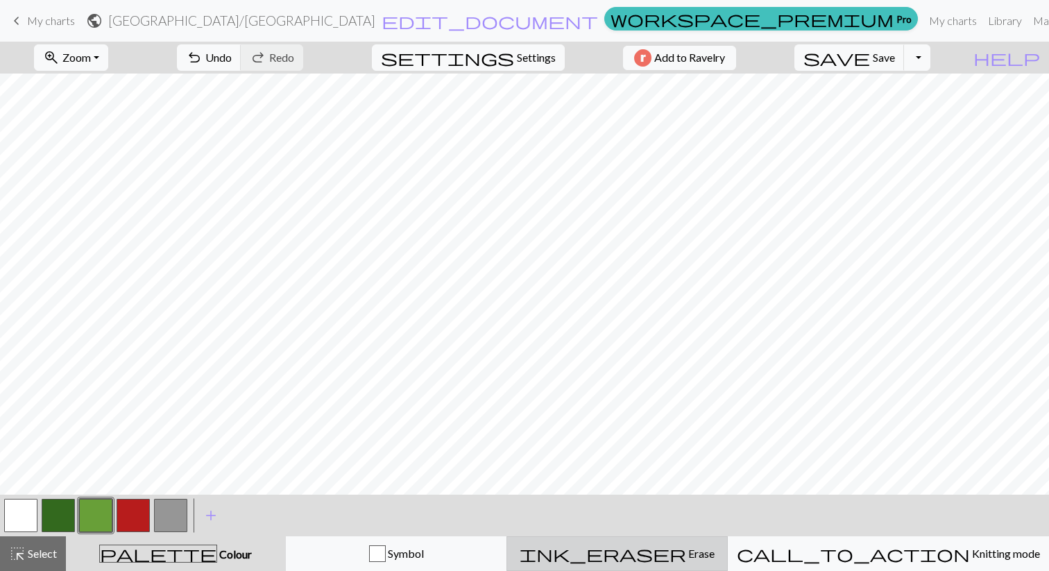
click at [686, 554] on span "Erase" at bounding box center [700, 553] width 28 height 13
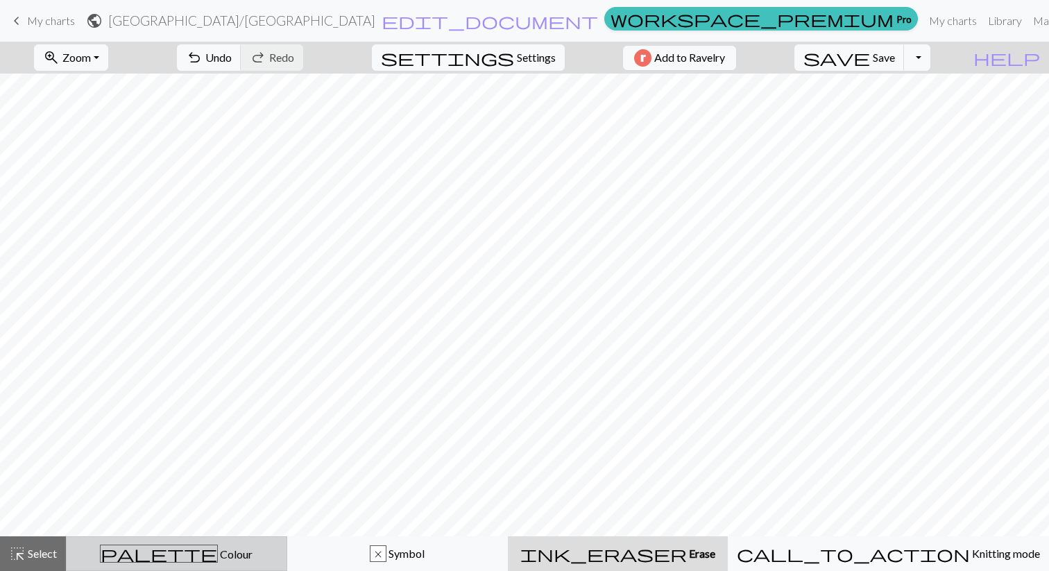
click at [218, 556] on span "Colour" at bounding box center [235, 554] width 35 height 13
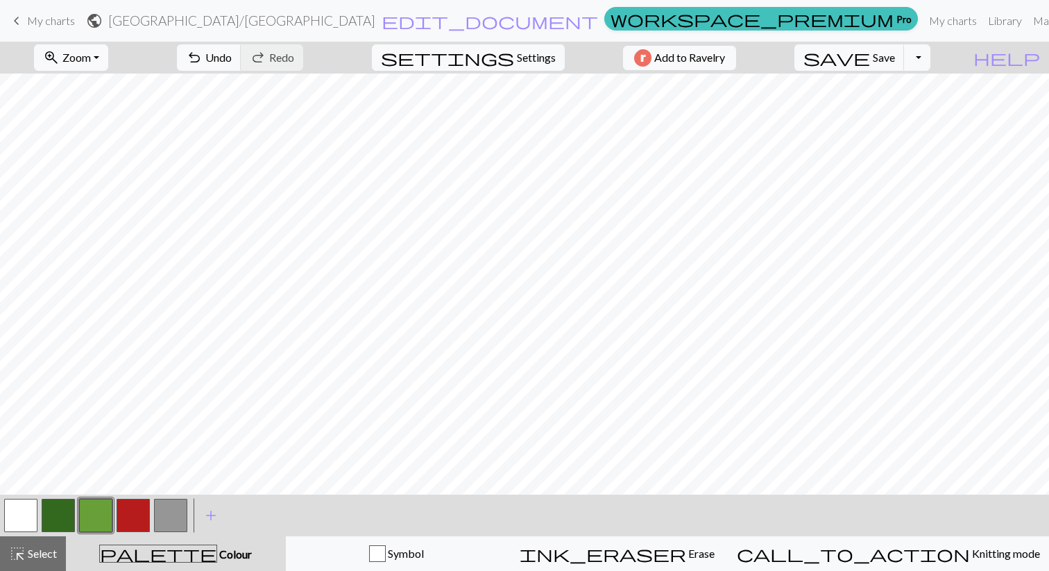
scroll to position [44, 0]
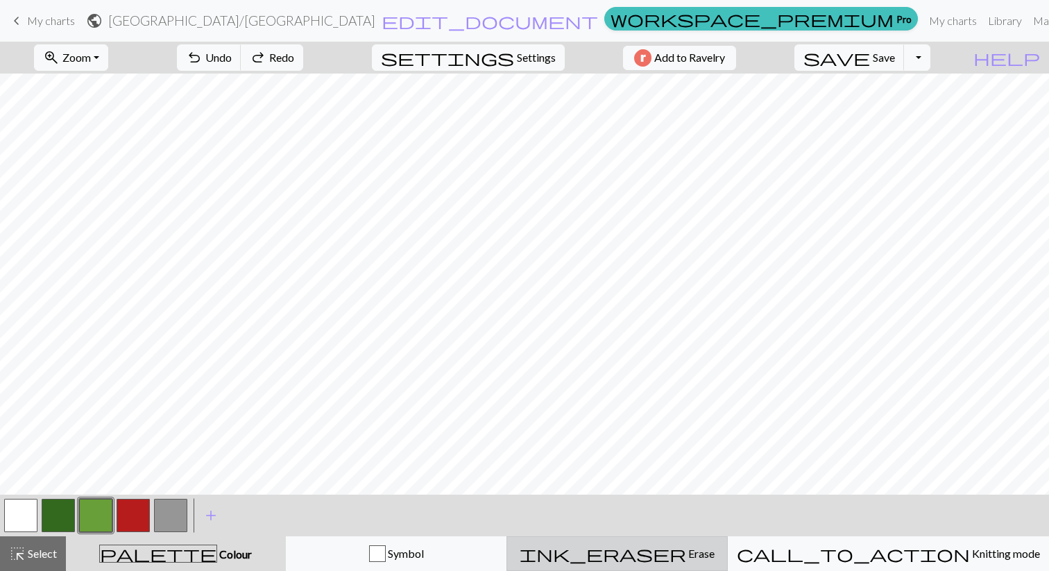
click at [654, 553] on div "ink_eraser Erase Erase" at bounding box center [617, 554] width 203 height 17
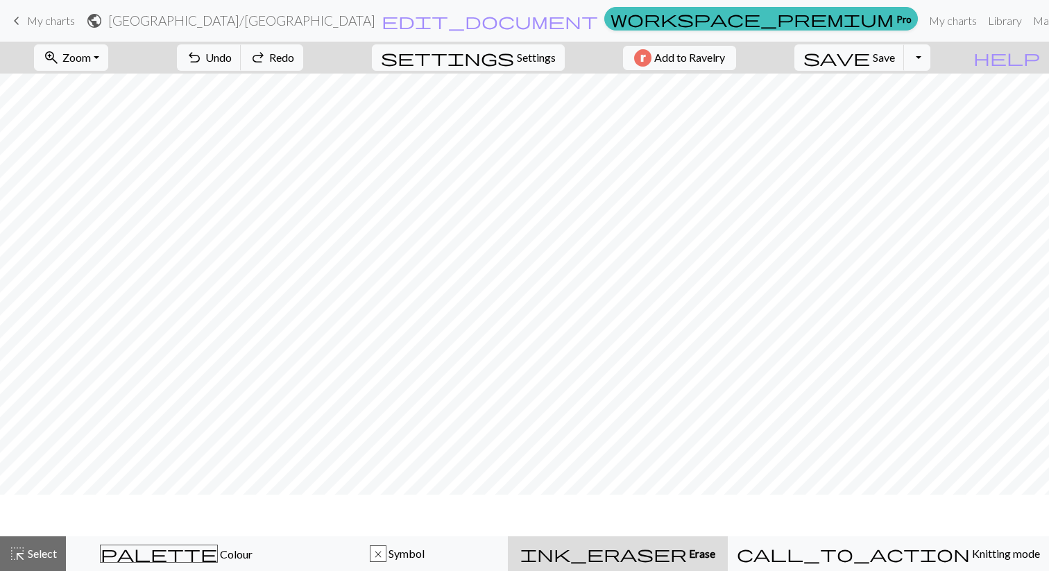
scroll to position [2, 0]
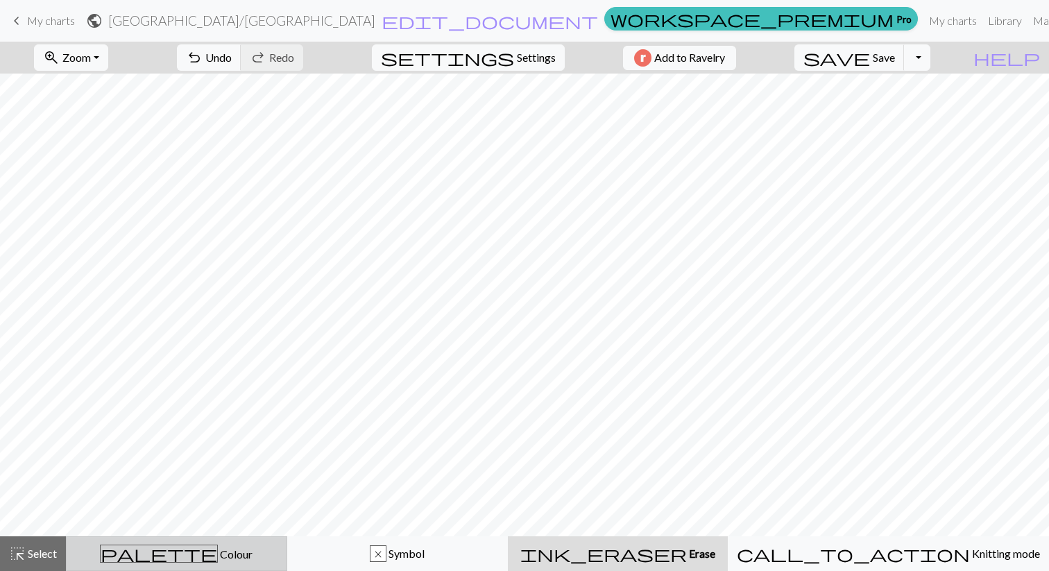
click at [208, 547] on div "palette Colour Colour" at bounding box center [176, 554] width 203 height 18
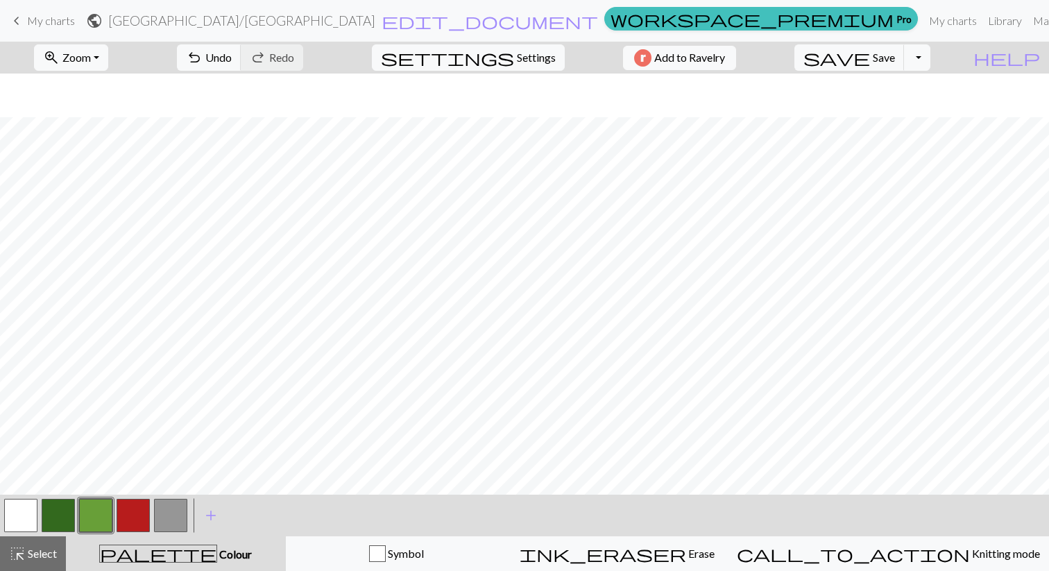
scroll to position [44, 0]
click at [898, 61] on button "save Save Save" at bounding box center [850, 57] width 110 height 26
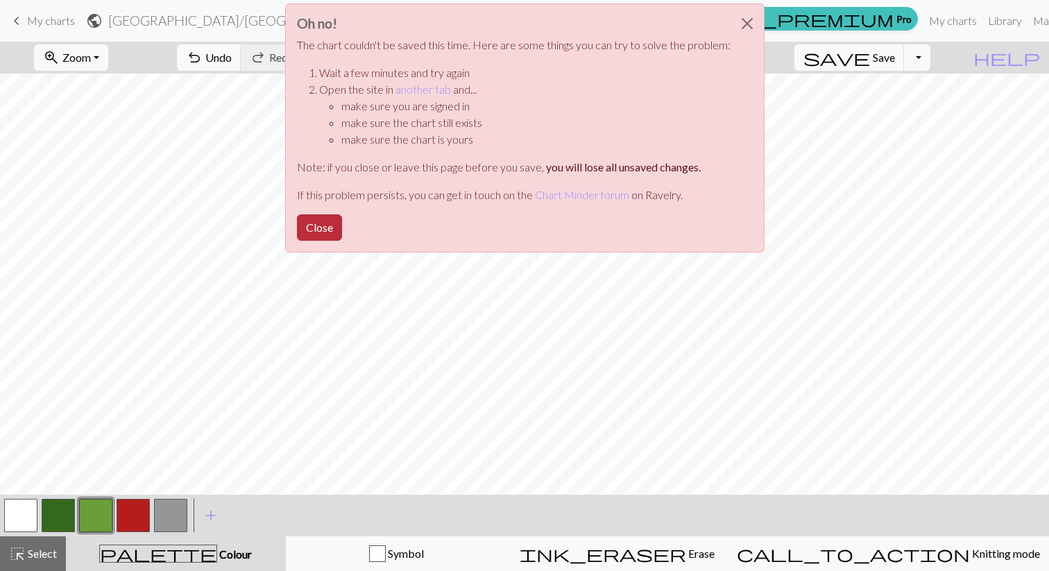
click at [317, 226] on button "Close" at bounding box center [319, 227] width 45 height 26
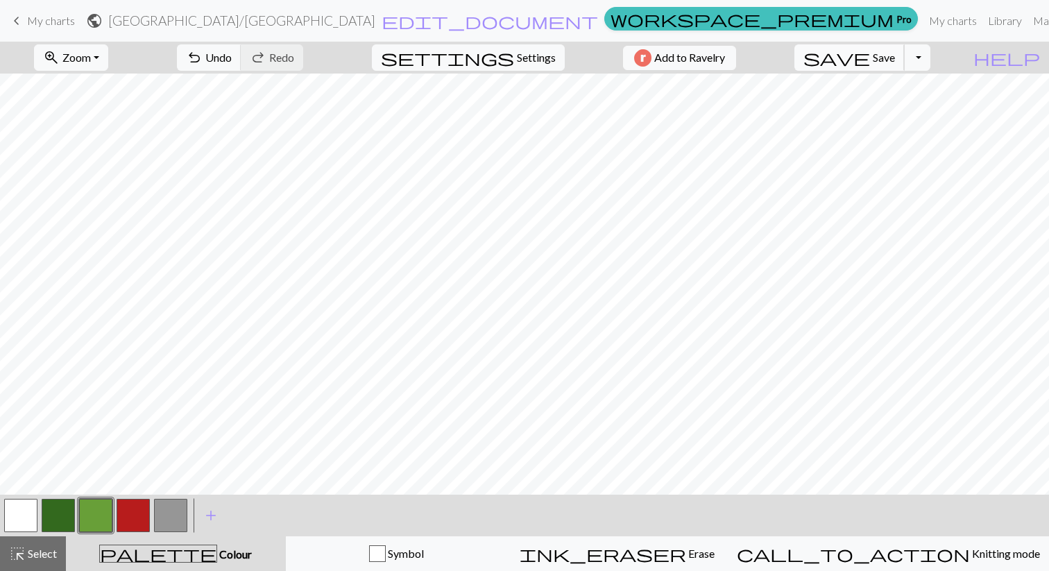
click at [905, 45] on button "save Save Save" at bounding box center [850, 57] width 110 height 26
click at [906, 60] on div "Oh no! The chart couldn't be saved this time. Here are some things you can try …" at bounding box center [524, 132] width 1049 height 264
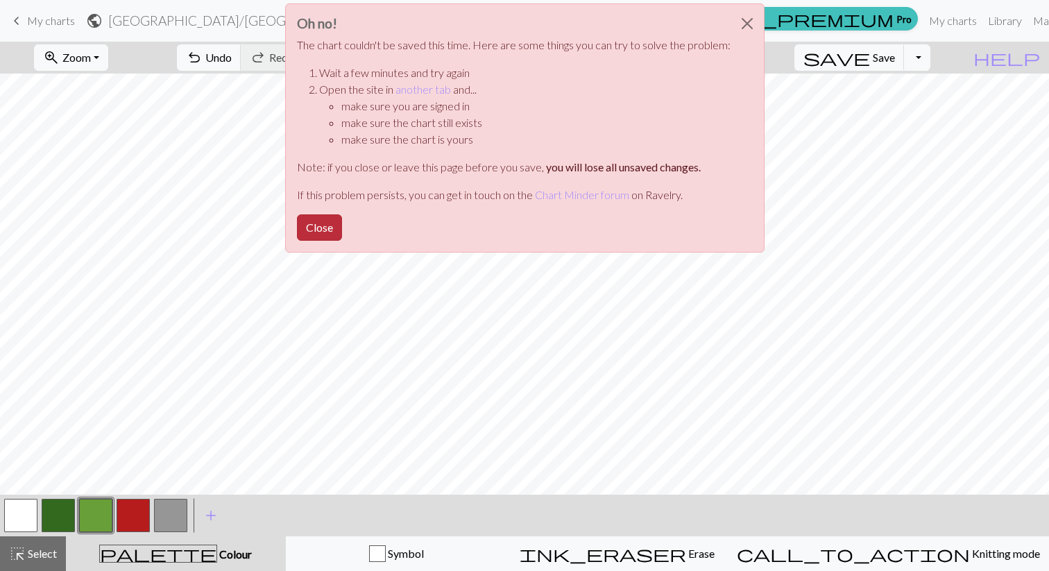
click at [325, 228] on button "Close" at bounding box center [319, 227] width 45 height 26
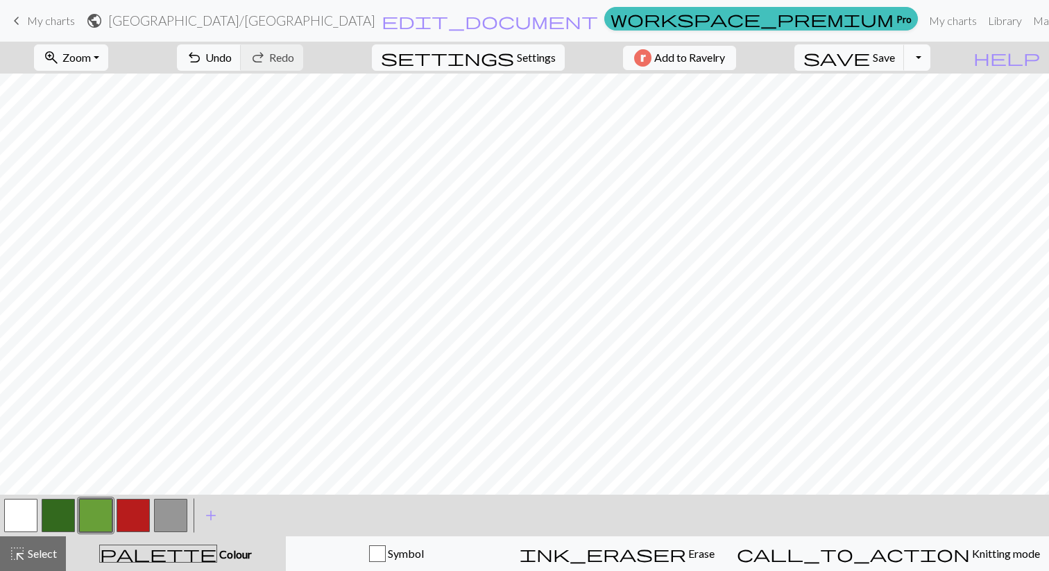
click at [931, 64] on button "Toggle Dropdown" at bounding box center [917, 57] width 26 height 26
click at [918, 89] on button "file_copy Save a copy" at bounding box center [815, 88] width 229 height 22
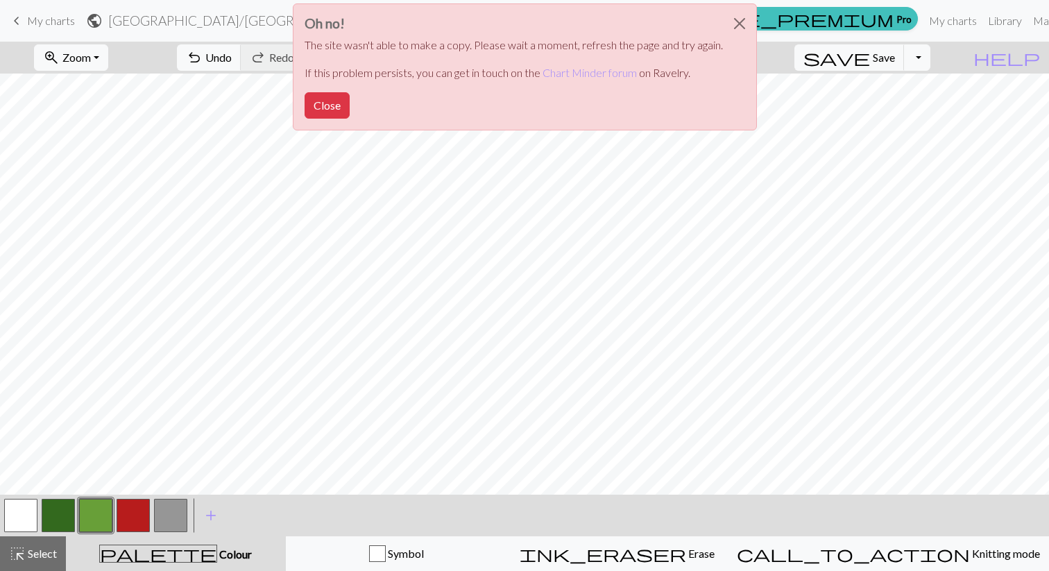
click at [353, 91] on div "Oh no! The site wasn't able to make a copy. Please wait a moment, refresh the p…" at bounding box center [525, 66] width 464 height 127
click at [323, 110] on button "Close" at bounding box center [327, 105] width 45 height 26
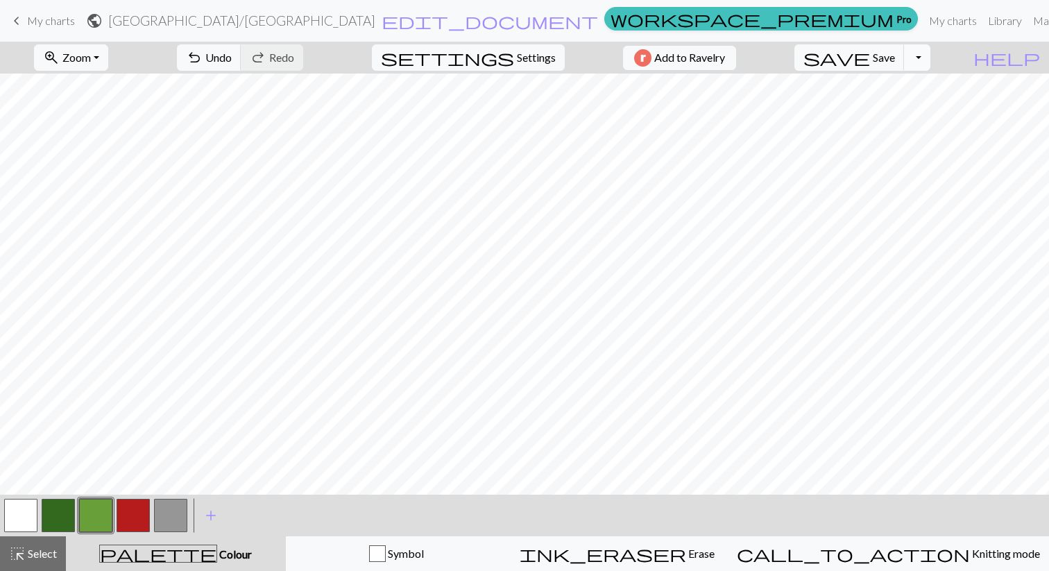
click at [931, 65] on button "Toggle Dropdown" at bounding box center [917, 57] width 26 height 26
click at [907, 112] on button "save_alt Download" at bounding box center [815, 110] width 229 height 22
click at [62, 509] on button "button" at bounding box center [58, 515] width 33 height 33
